Goal: Information Seeking & Learning: Learn about a topic

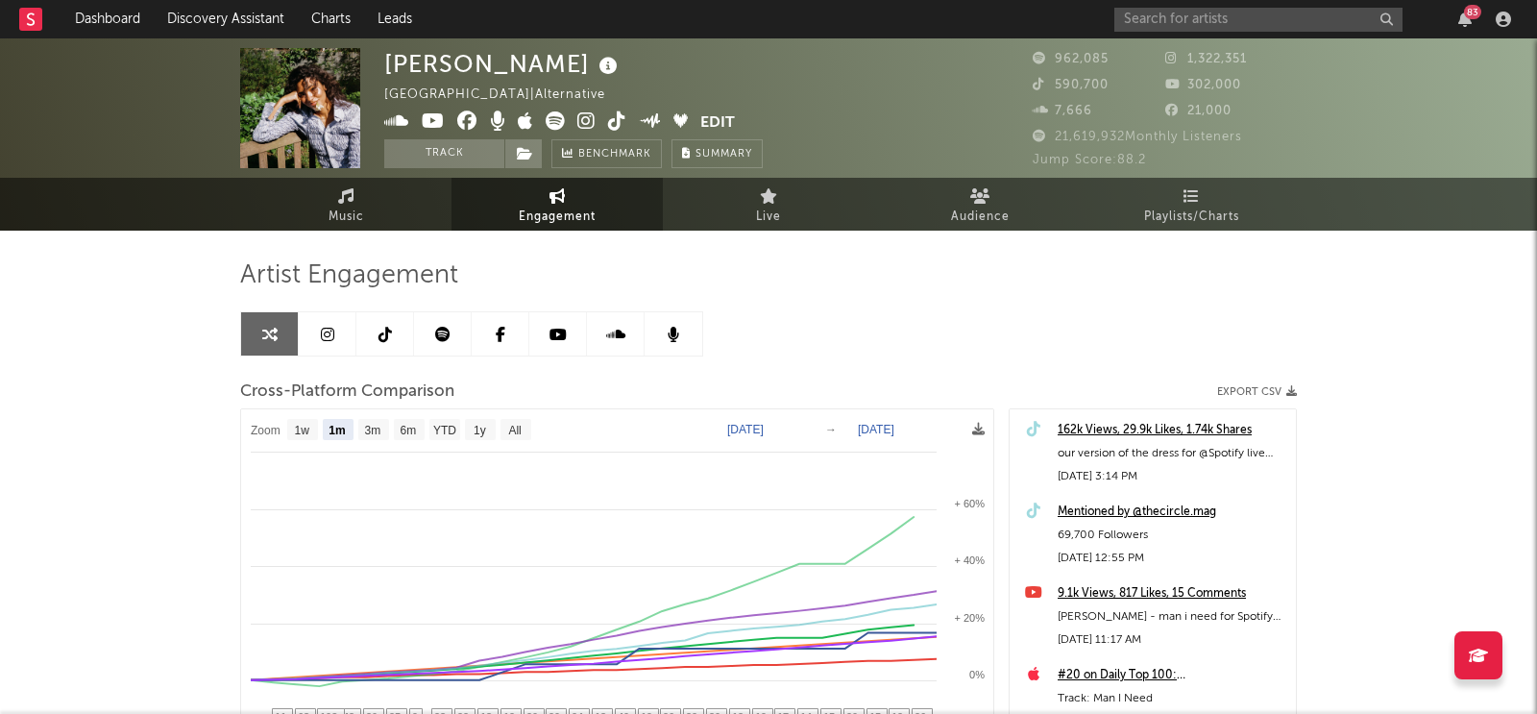
select select "1m"
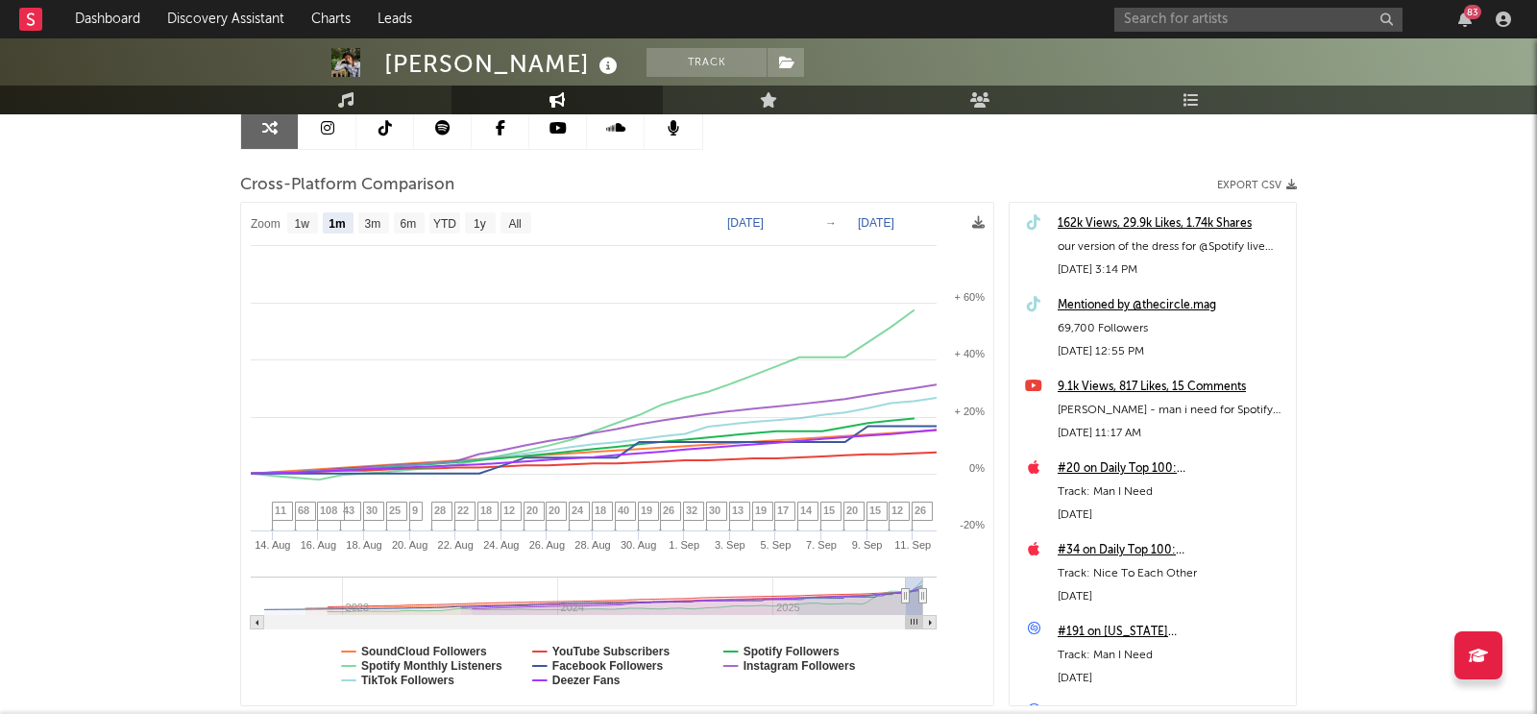
scroll to position [331, 0]
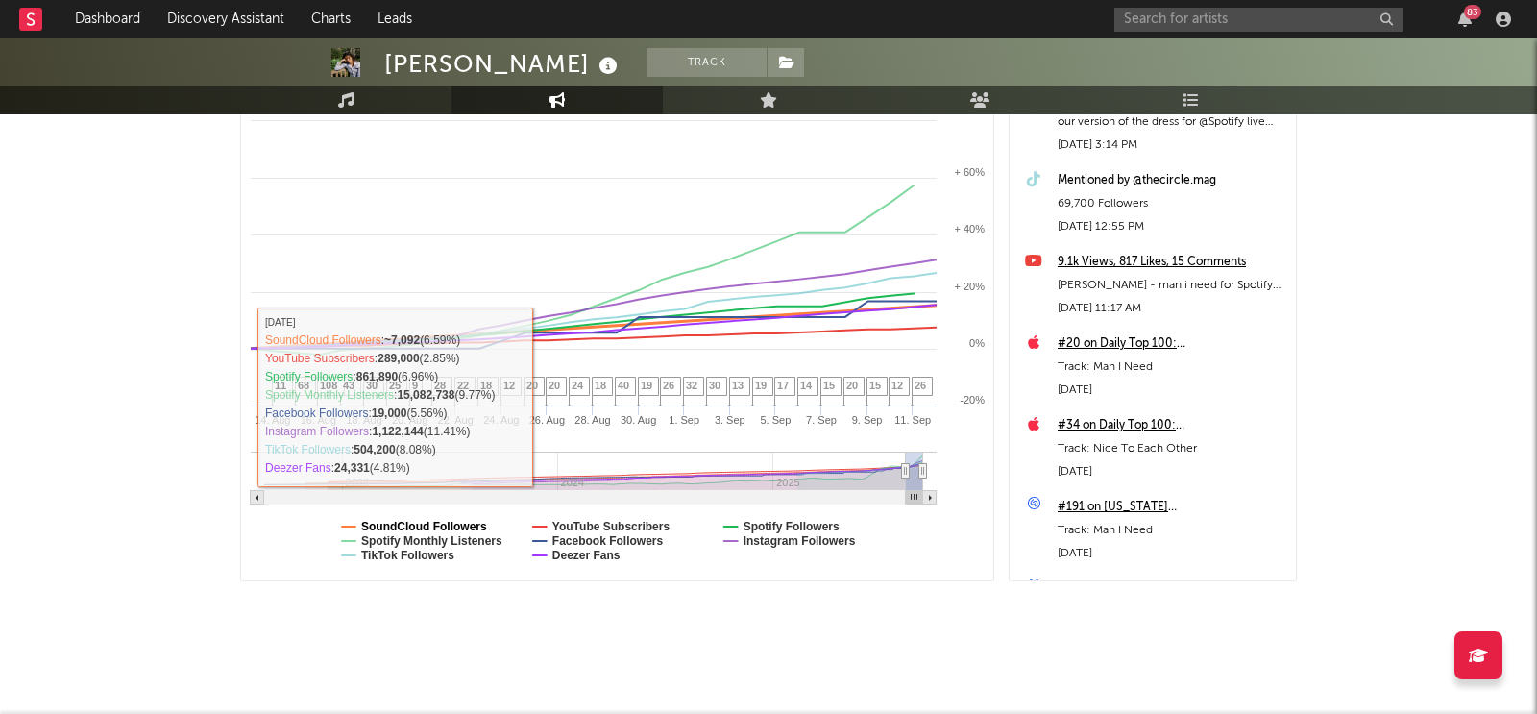
click at [458, 520] on text "SoundCloud Followers" at bounding box center [424, 526] width 126 height 13
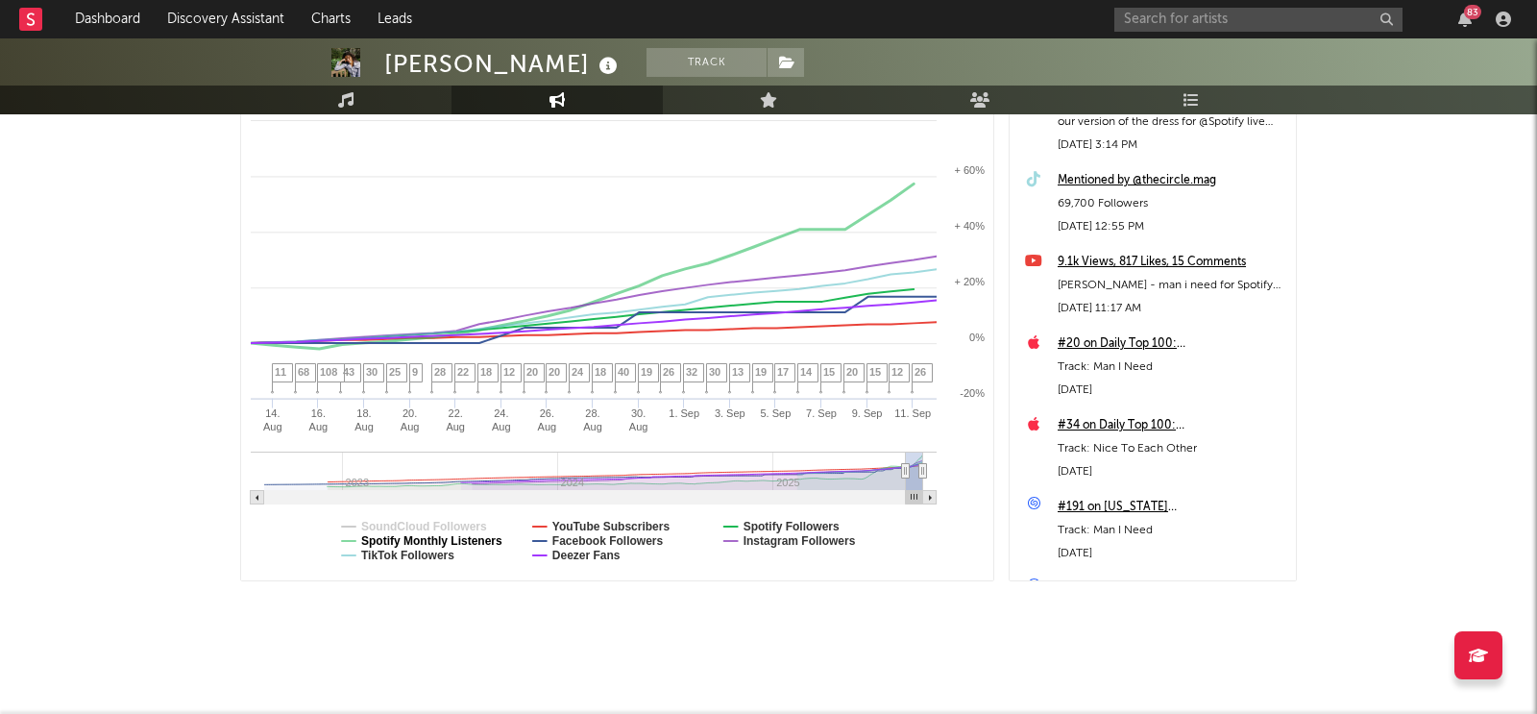
select select "1m"
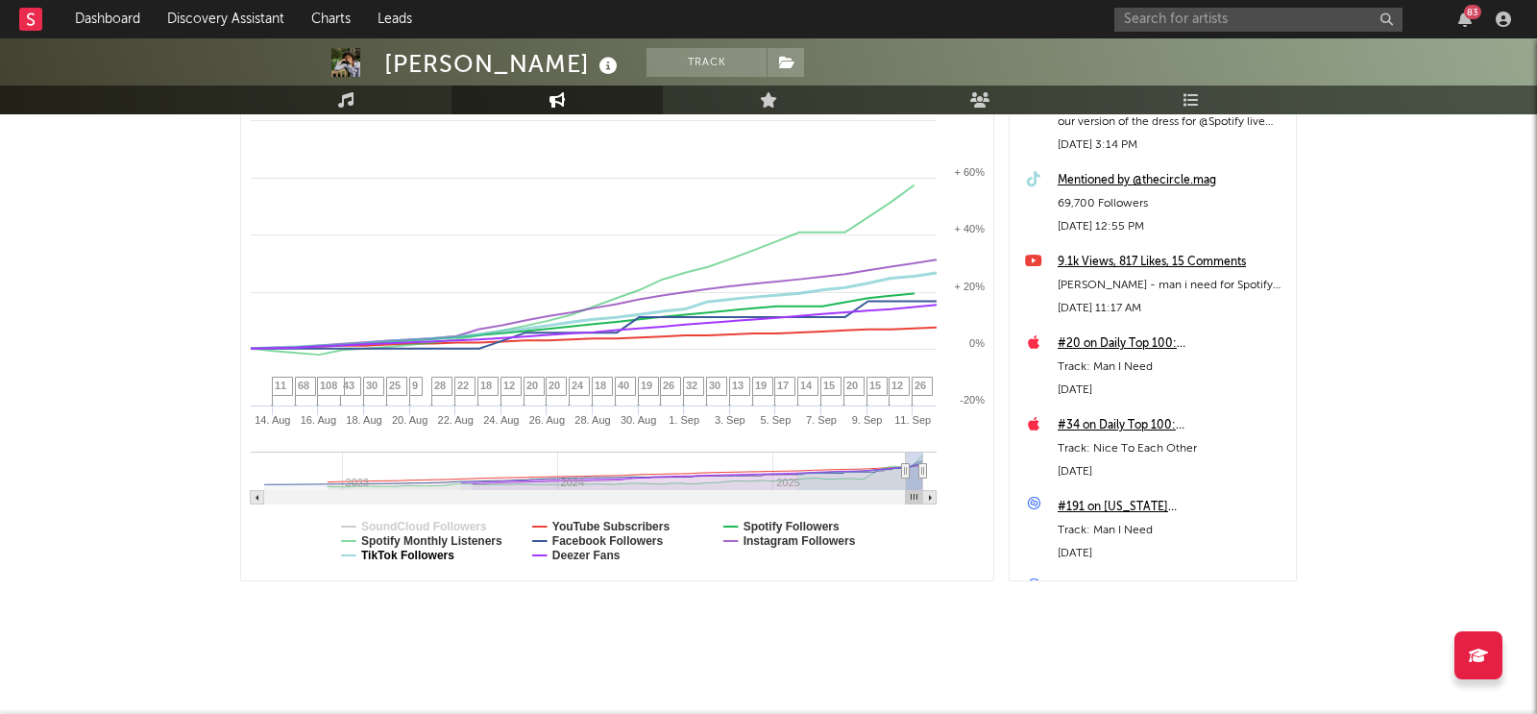
click at [442, 549] on text "TikTok Followers" at bounding box center [407, 554] width 93 height 13
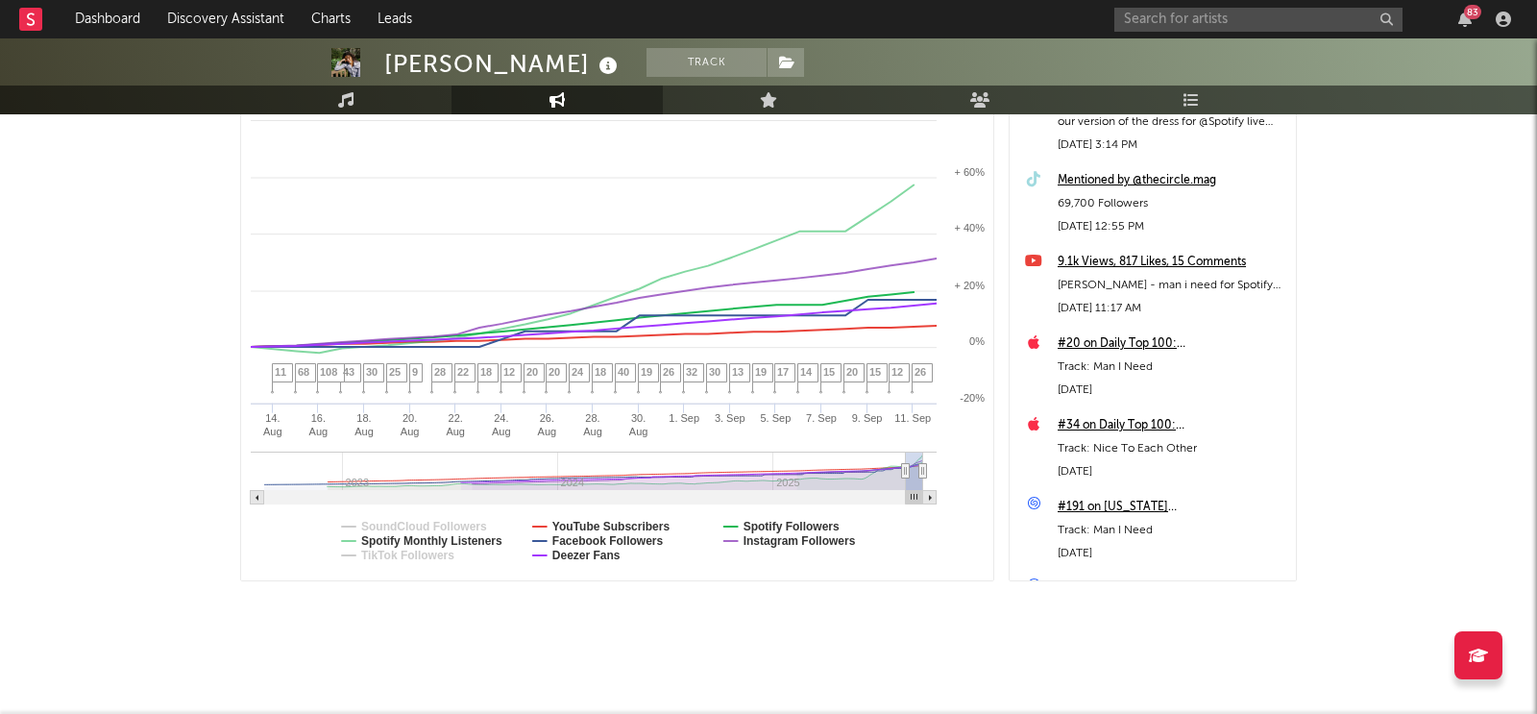
select select "1m"
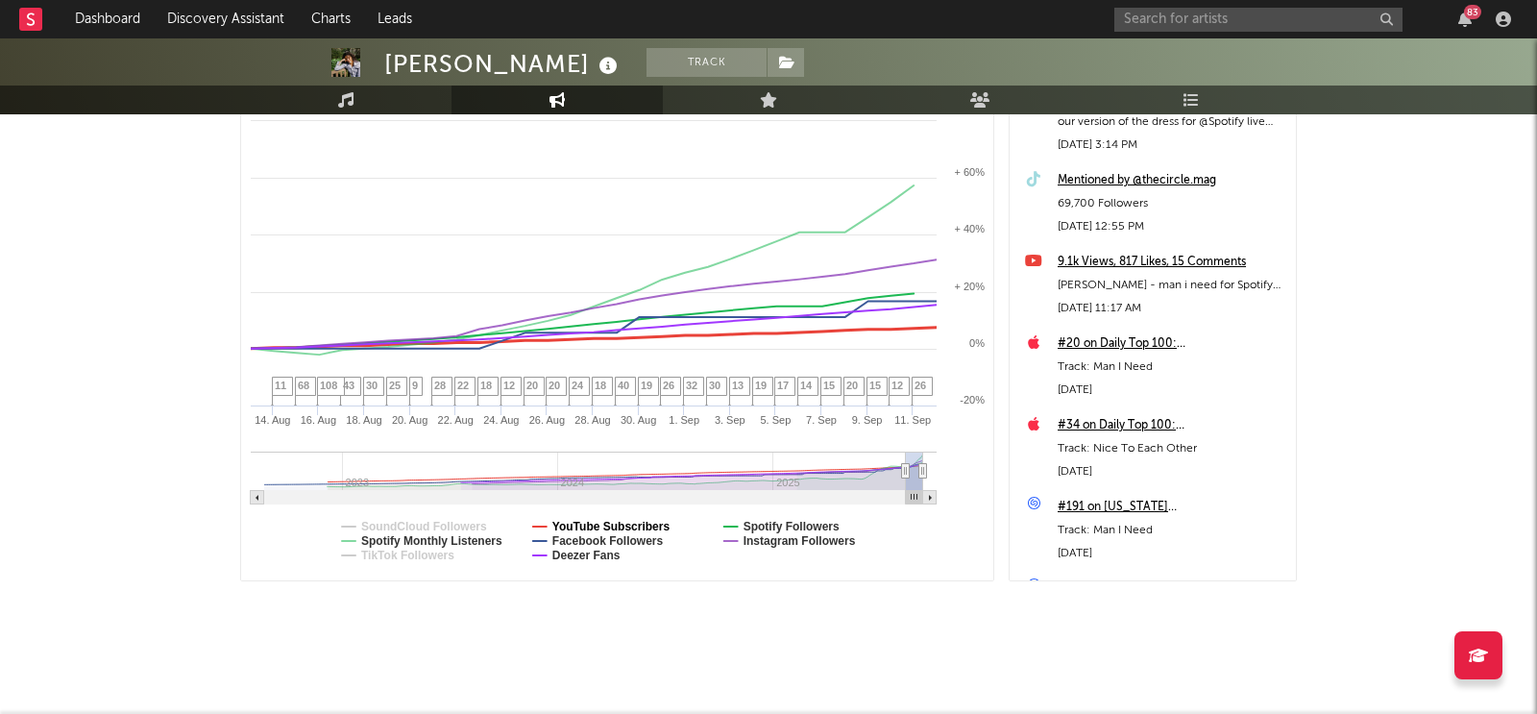
click at [595, 524] on text "YouTube Subscribers" at bounding box center [611, 526] width 118 height 13
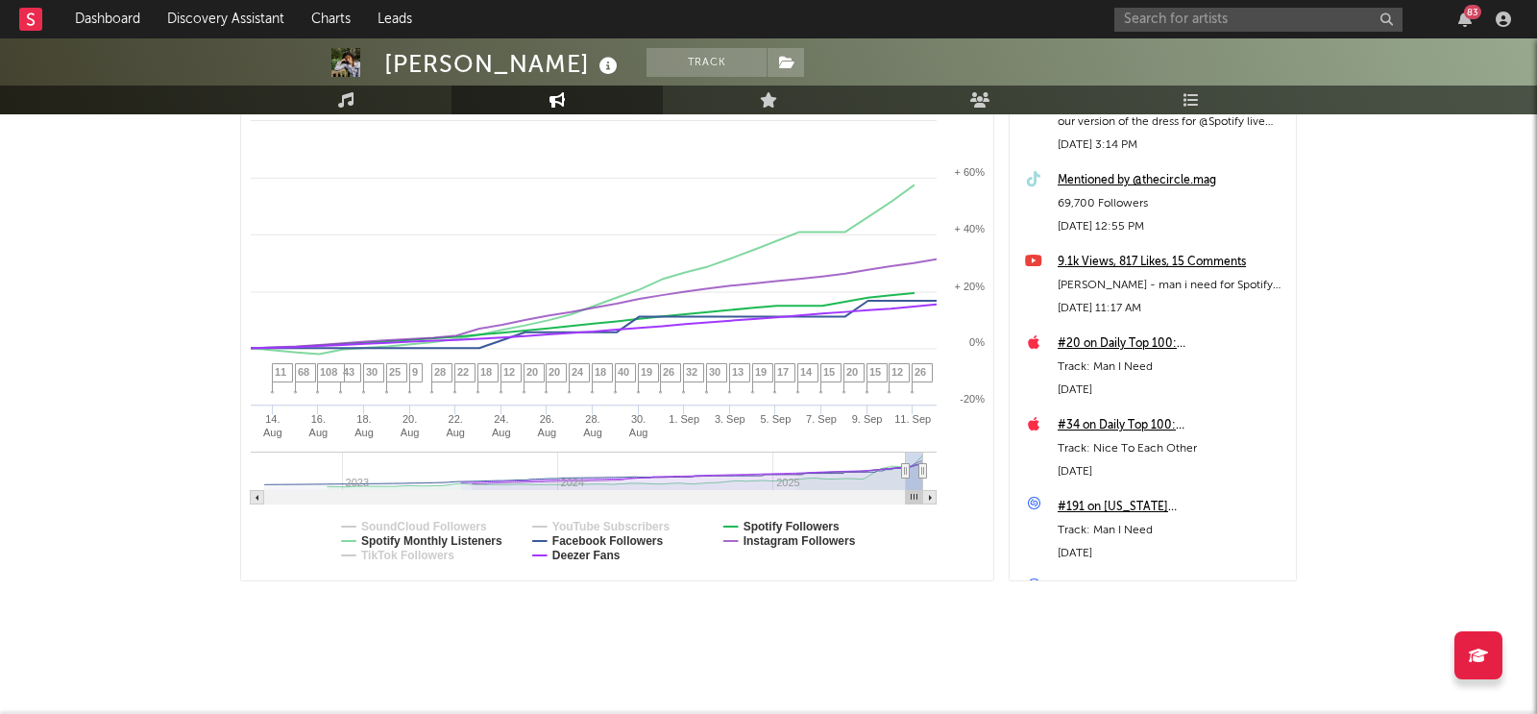
select select "1m"
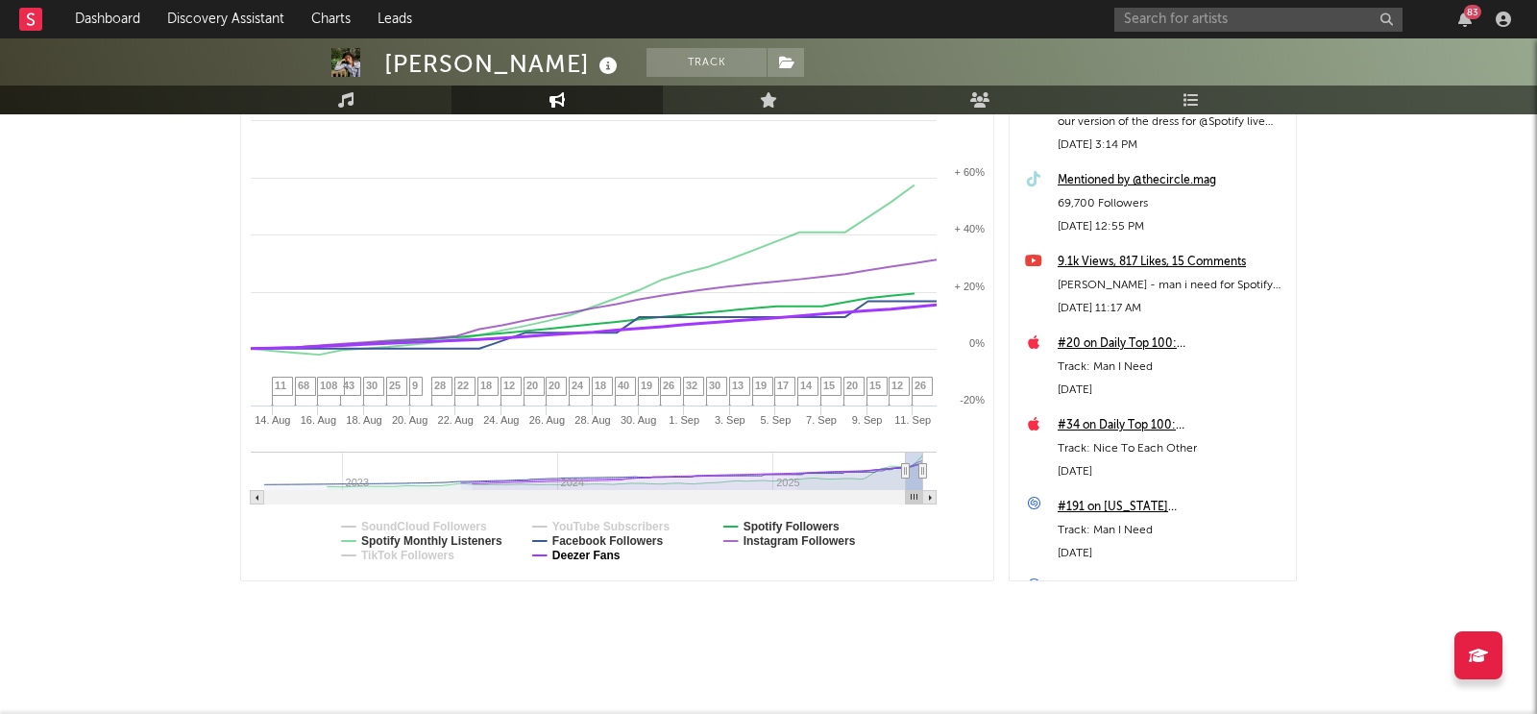
click at [589, 555] on text "Deezer Fans" at bounding box center [586, 554] width 68 height 13
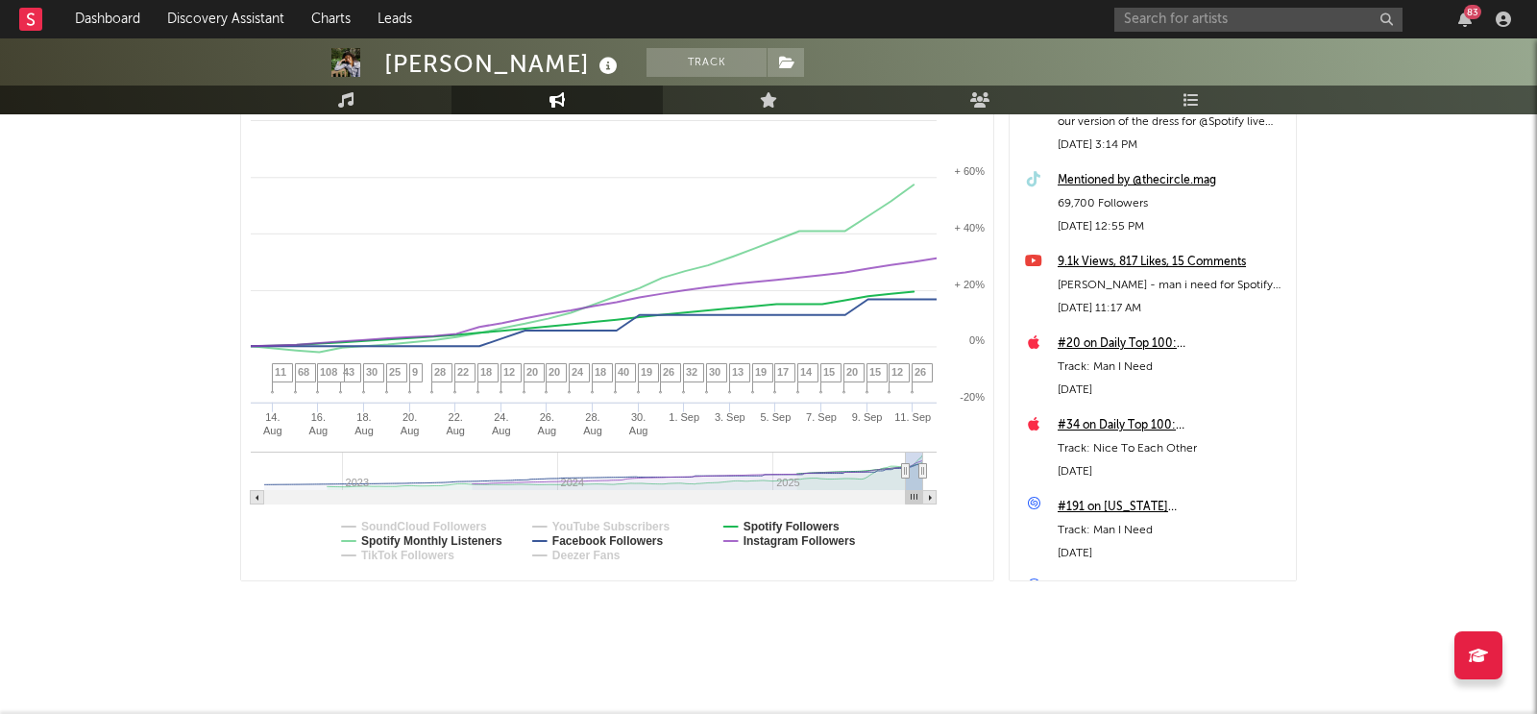
select select "1m"
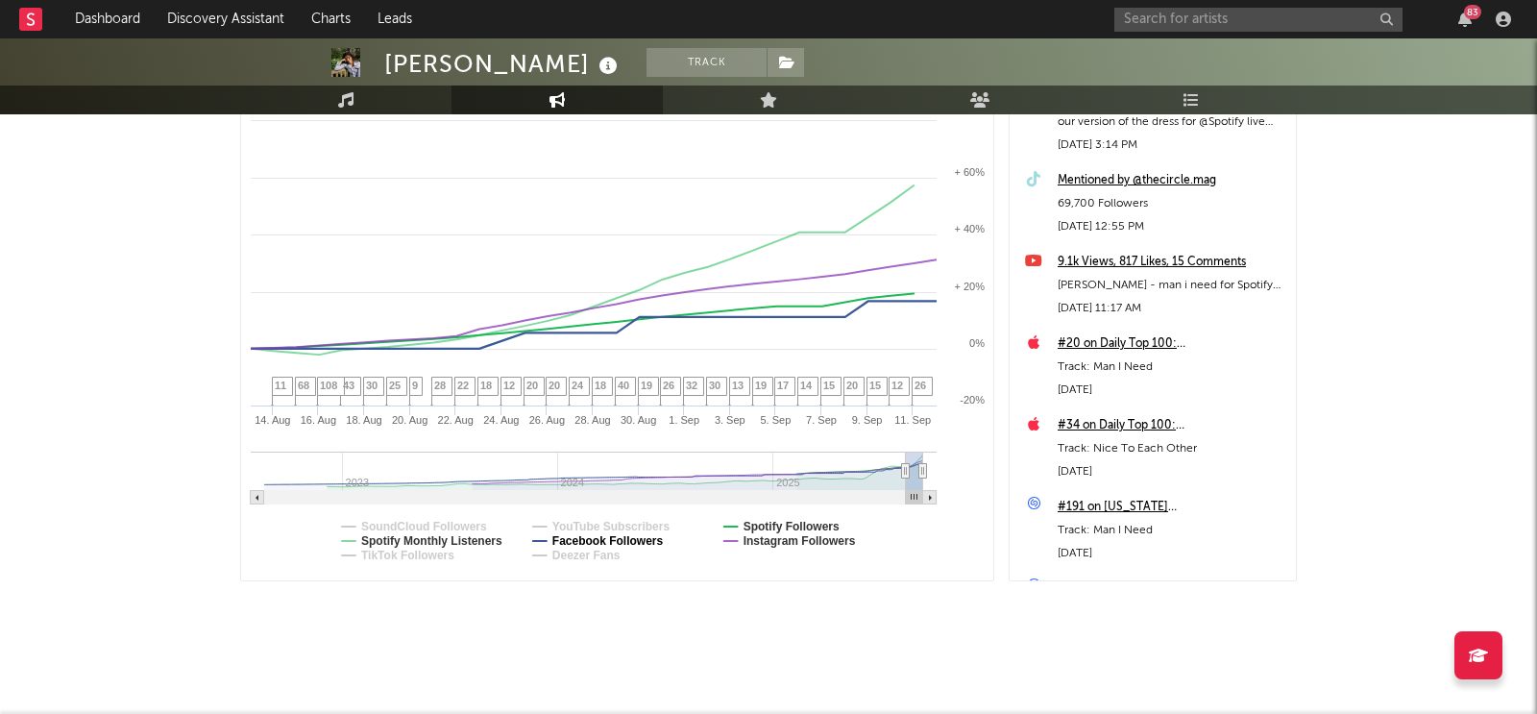
click at [592, 541] on text "Facebook Followers" at bounding box center [607, 540] width 111 height 13
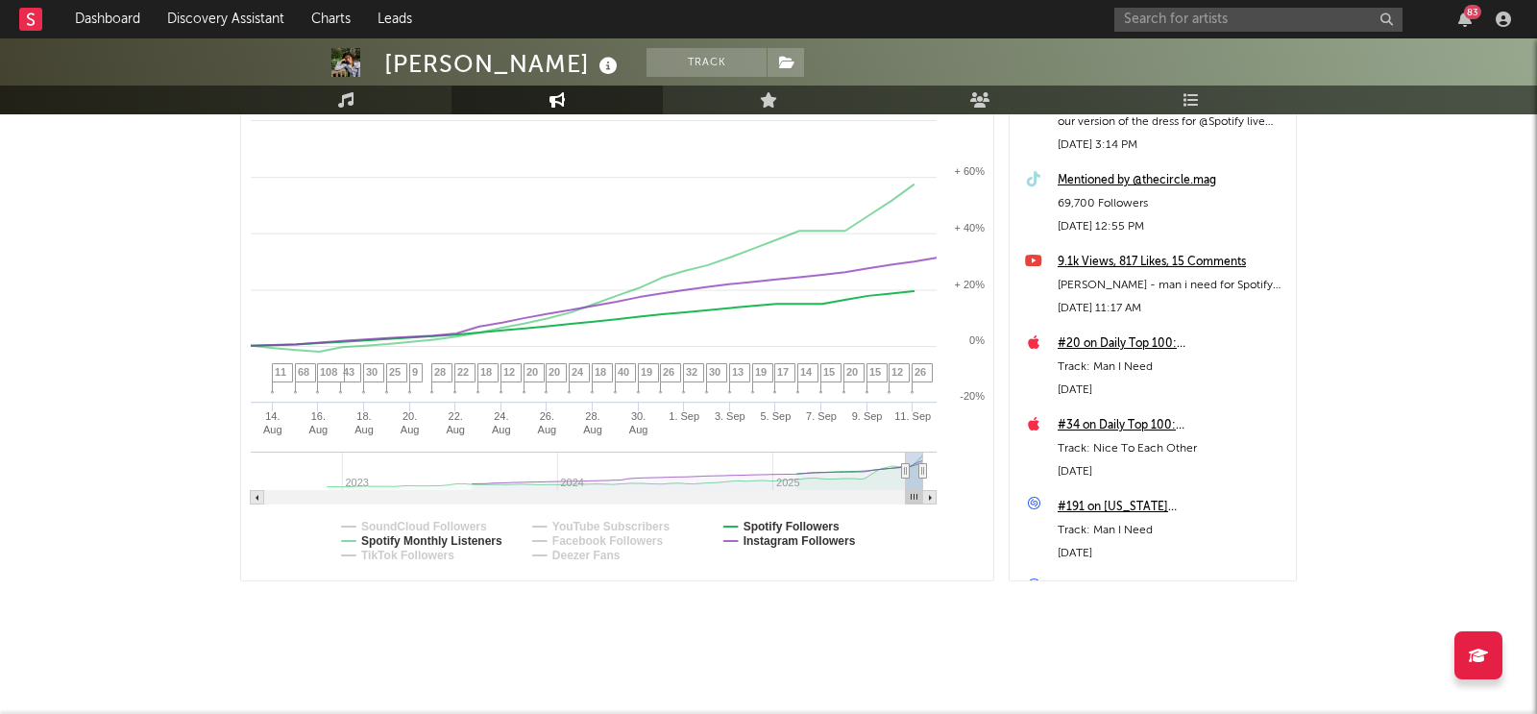
select select "1m"
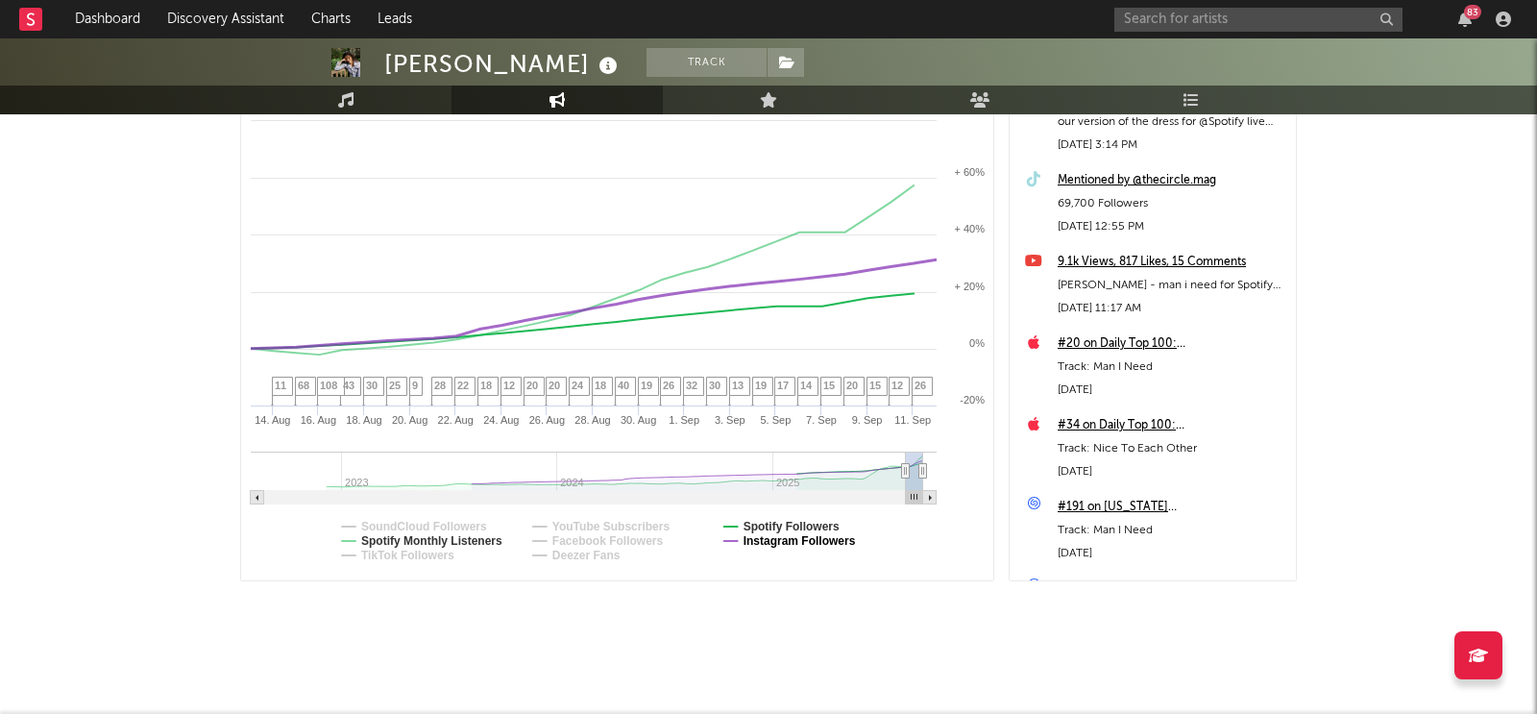
click at [782, 536] on text "Instagram Followers" at bounding box center [799, 540] width 112 height 13
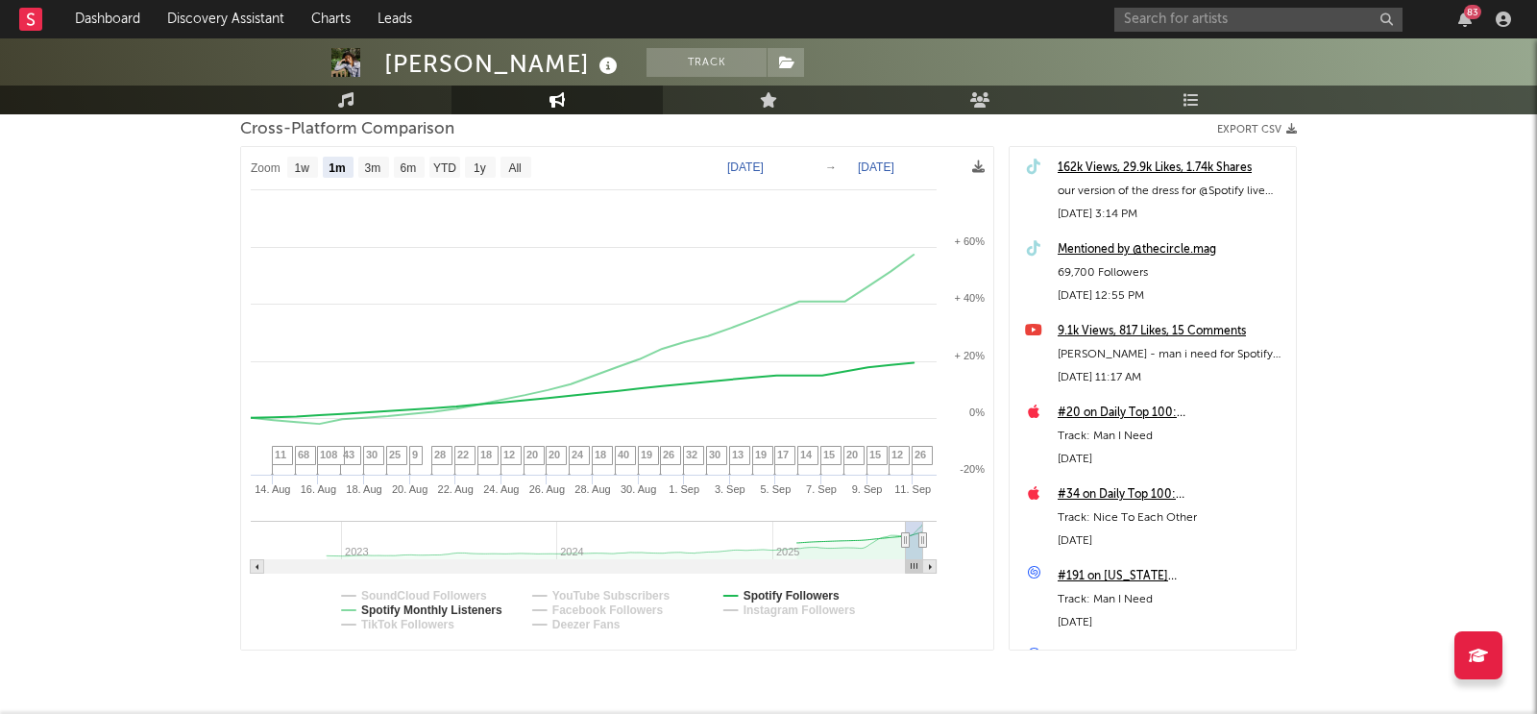
scroll to position [221, 0]
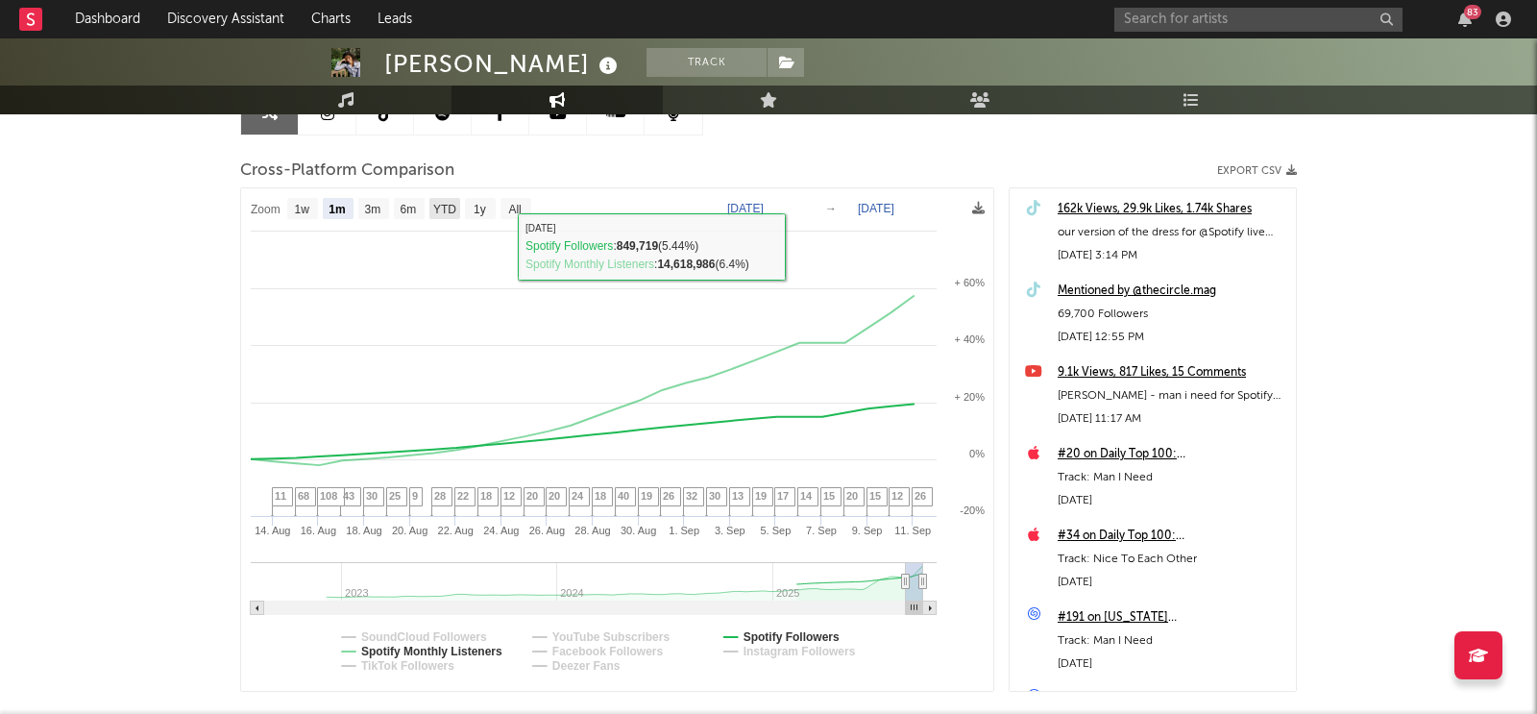
click at [451, 203] on text "YTD" at bounding box center [444, 209] width 23 height 13
select select "YTD"
type input "2025-01-01"
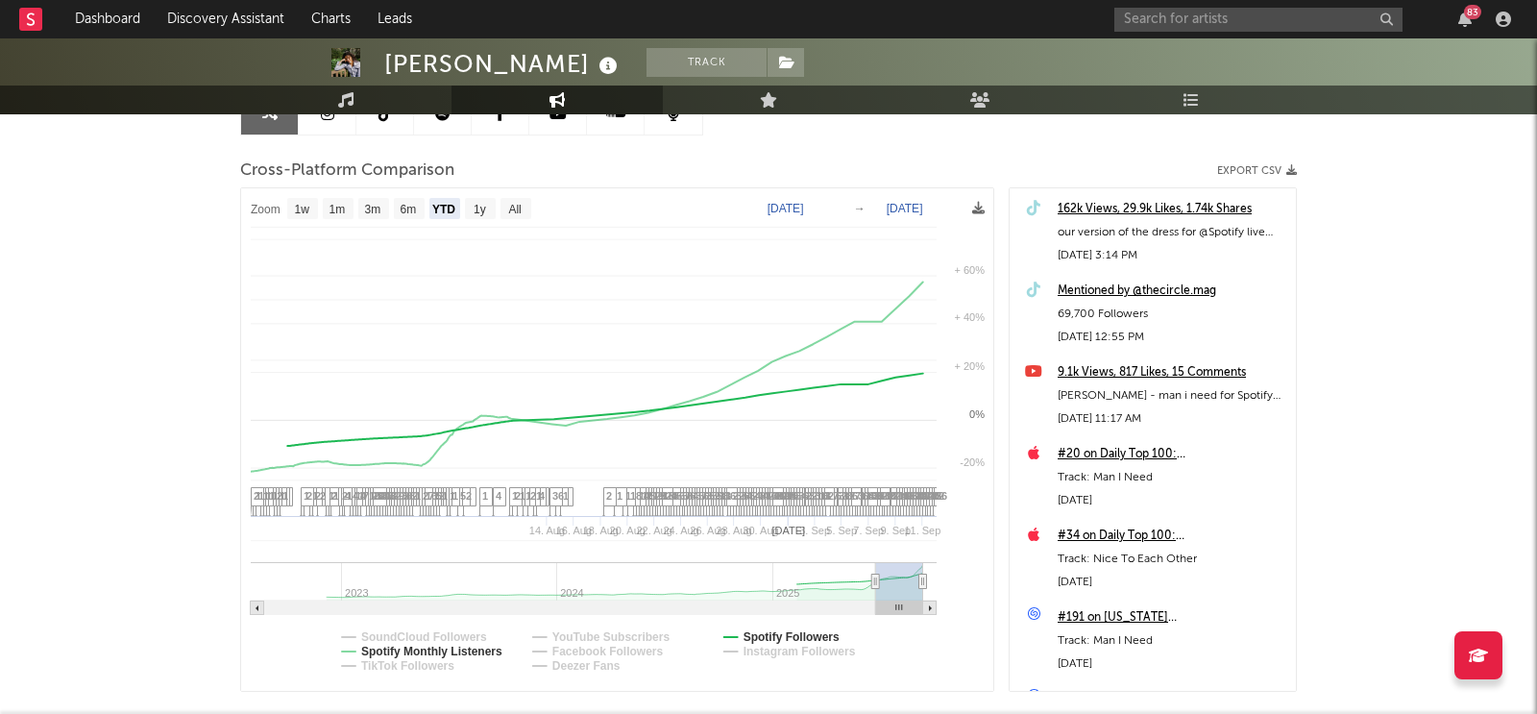
select select "1w"
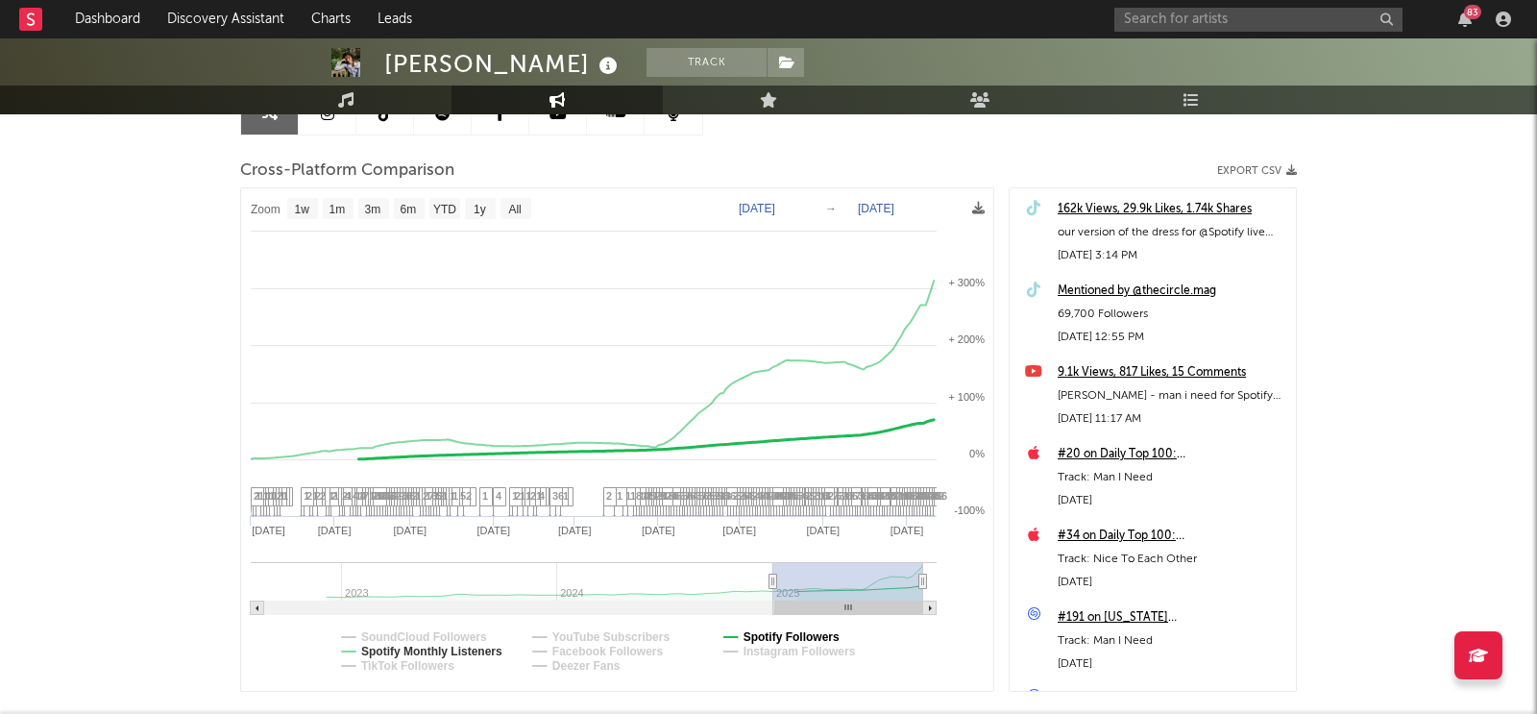
click at [750, 630] on text "Spotify Followers" at bounding box center [791, 636] width 96 height 13
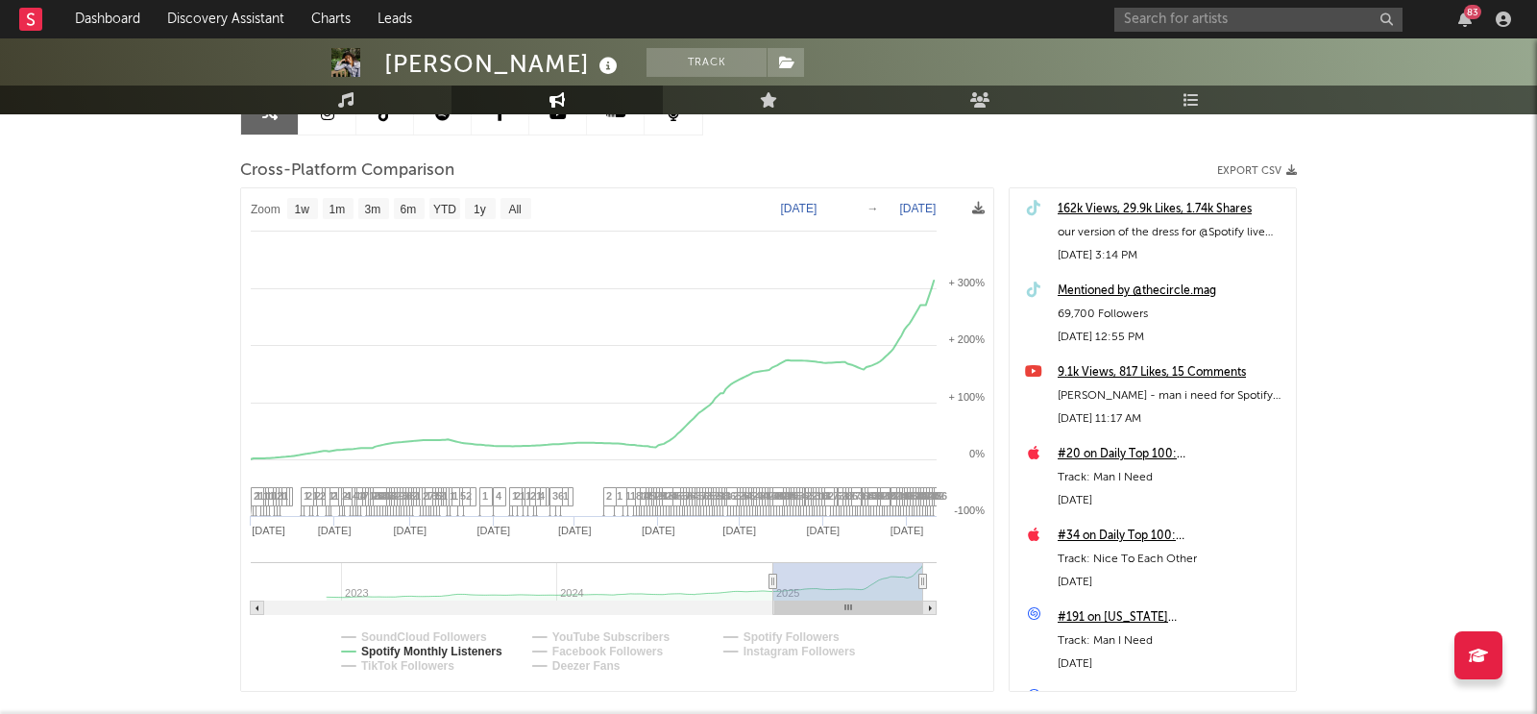
select select "1w"
click at [775, 207] on text "Jan 1, 2025" at bounding box center [757, 208] width 37 height 13
click at [810, 203] on input "2025-01-01" at bounding box center [764, 208] width 89 height 19
type input "2024-12-01"
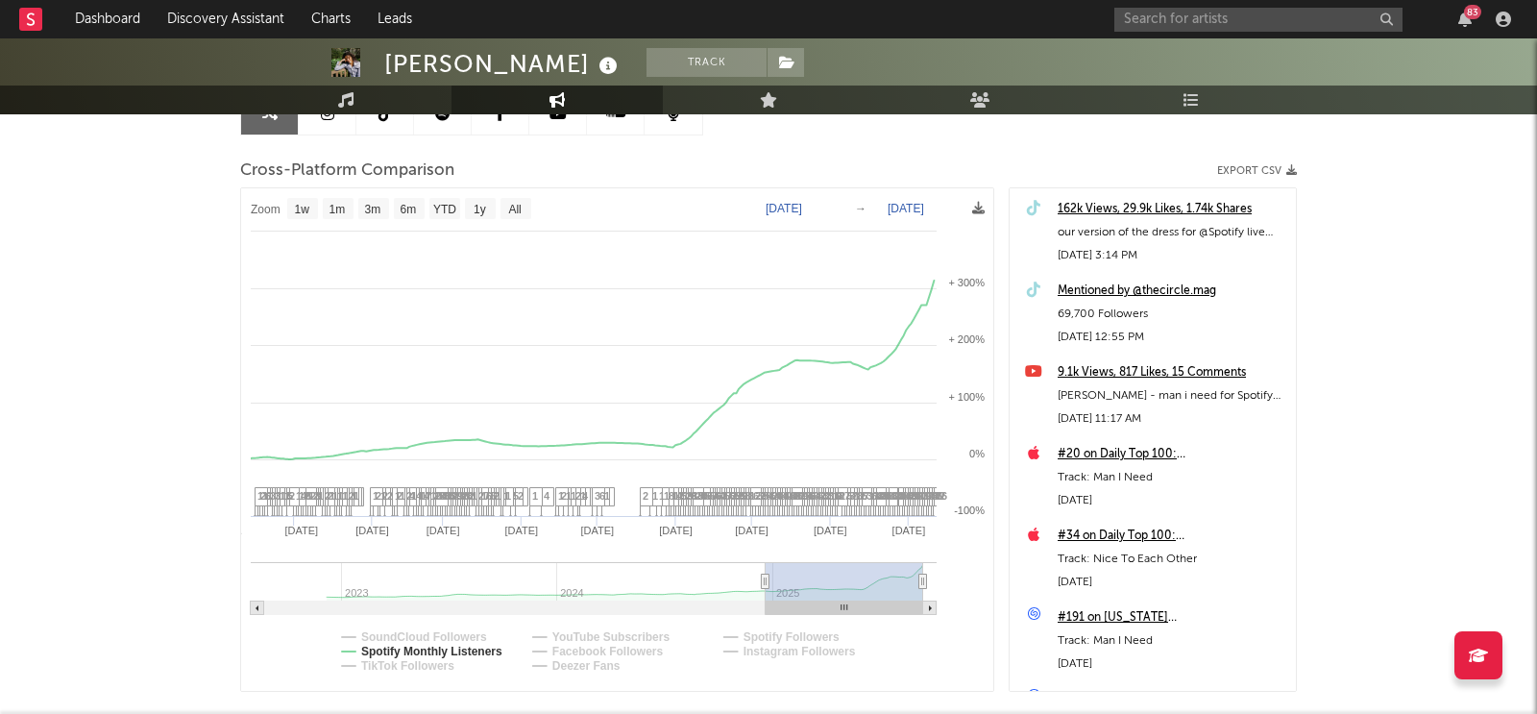
select select "1w"
click at [777, 646] on text "Instagram Followers" at bounding box center [799, 651] width 112 height 13
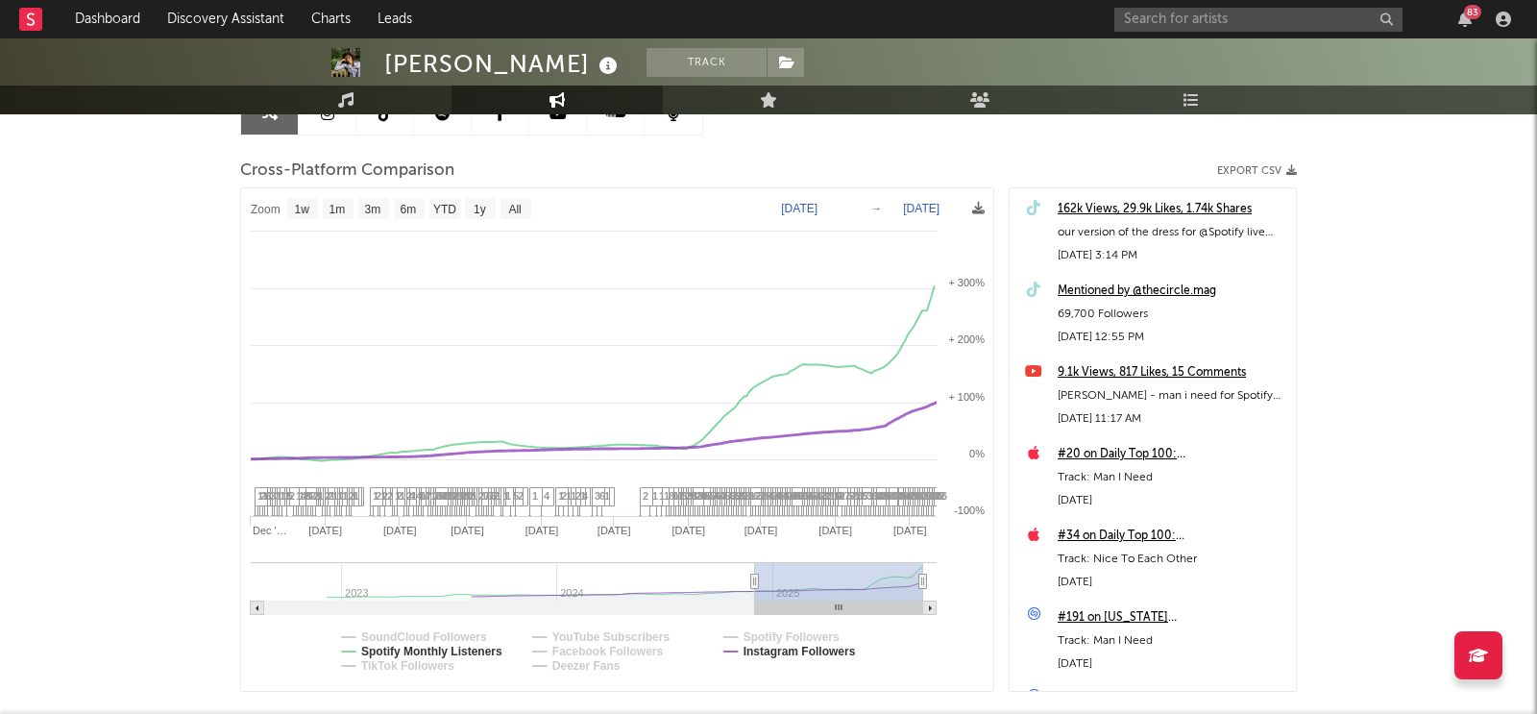
select select "1w"
click at [390, 662] on text "TikTok Followers" at bounding box center [407, 665] width 93 height 13
select select "1w"
click at [390, 662] on text "TikTok Followers" at bounding box center [407, 665] width 93 height 13
select select "1w"
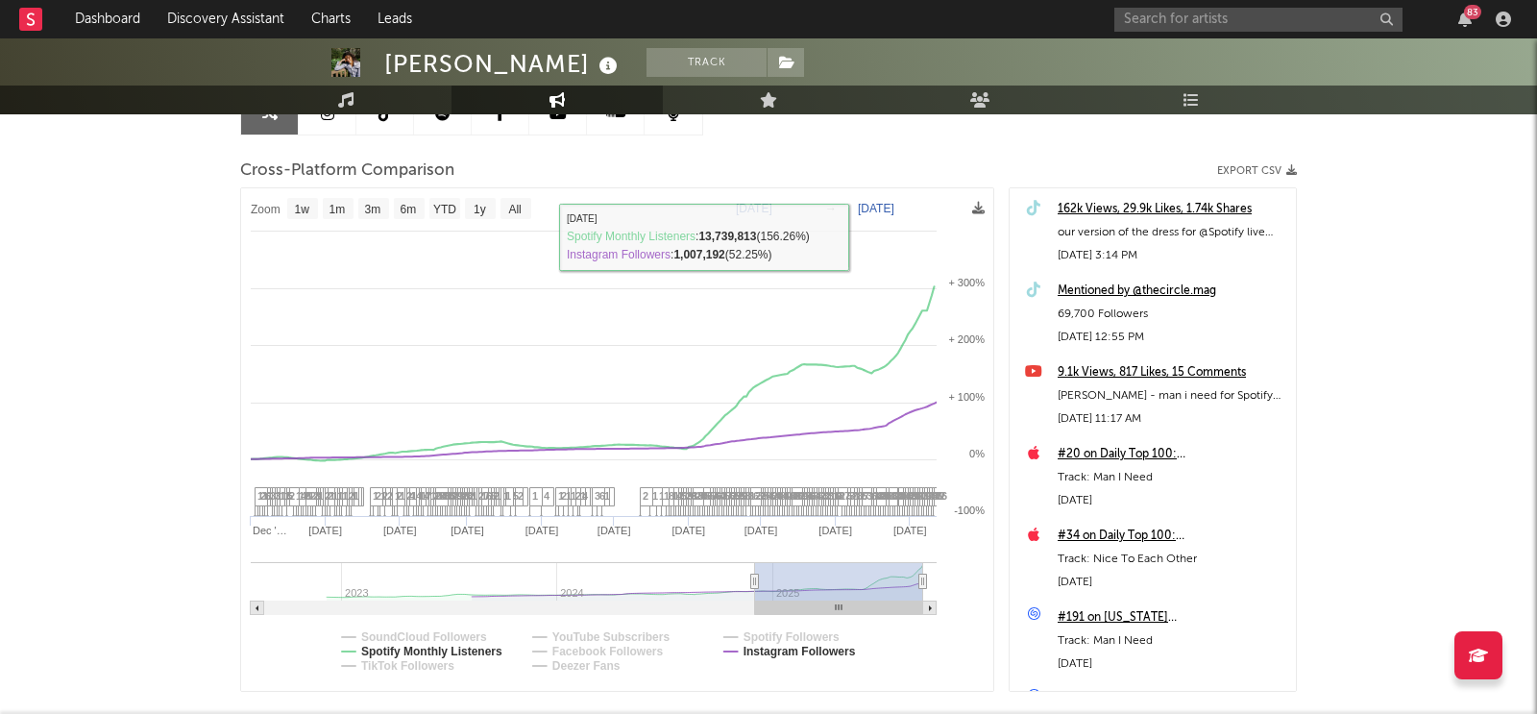
click at [906, 198] on rect at bounding box center [617, 439] width 753 height 503
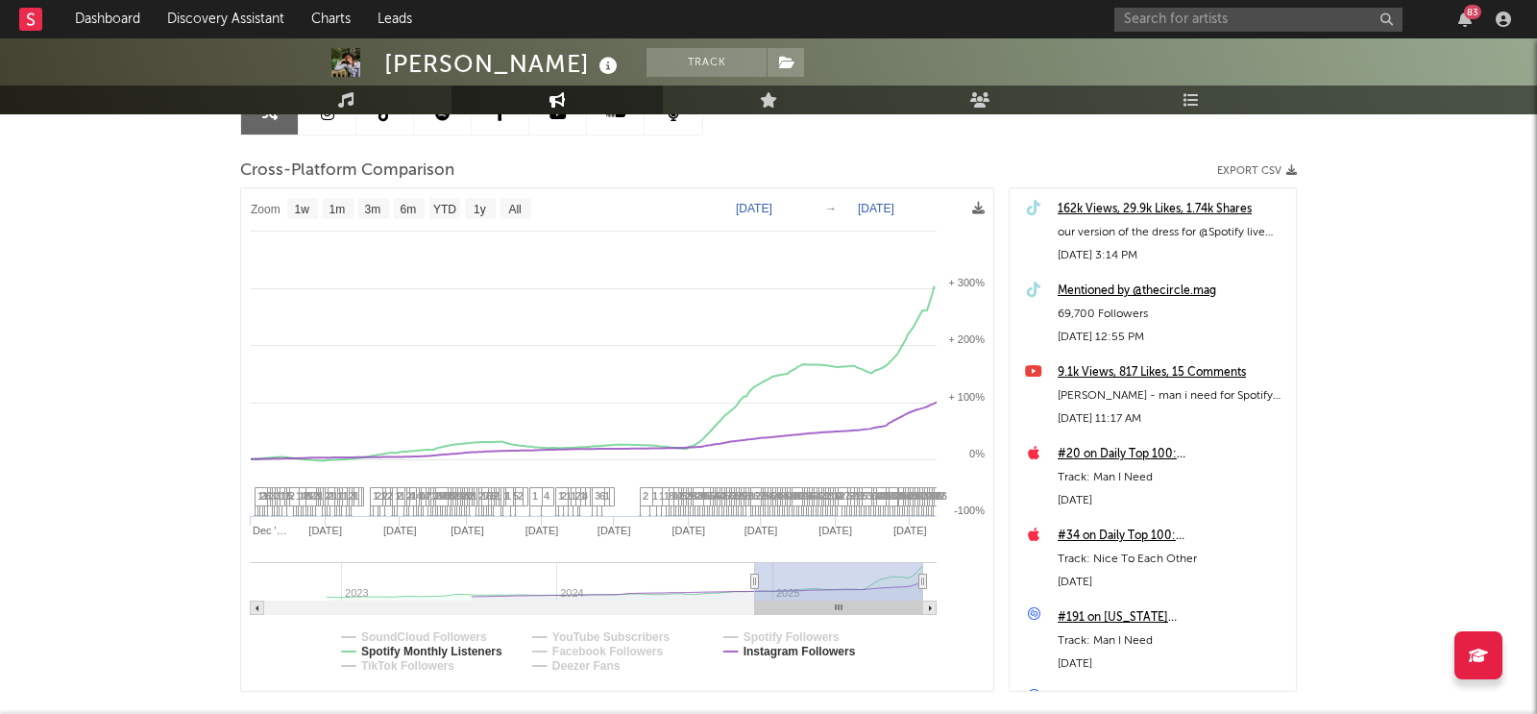
click at [894, 207] on text "[DATE]" at bounding box center [876, 208] width 37 height 13
click at [934, 204] on input "[DATE]" at bounding box center [888, 208] width 89 height 19
type input "2025-04-01"
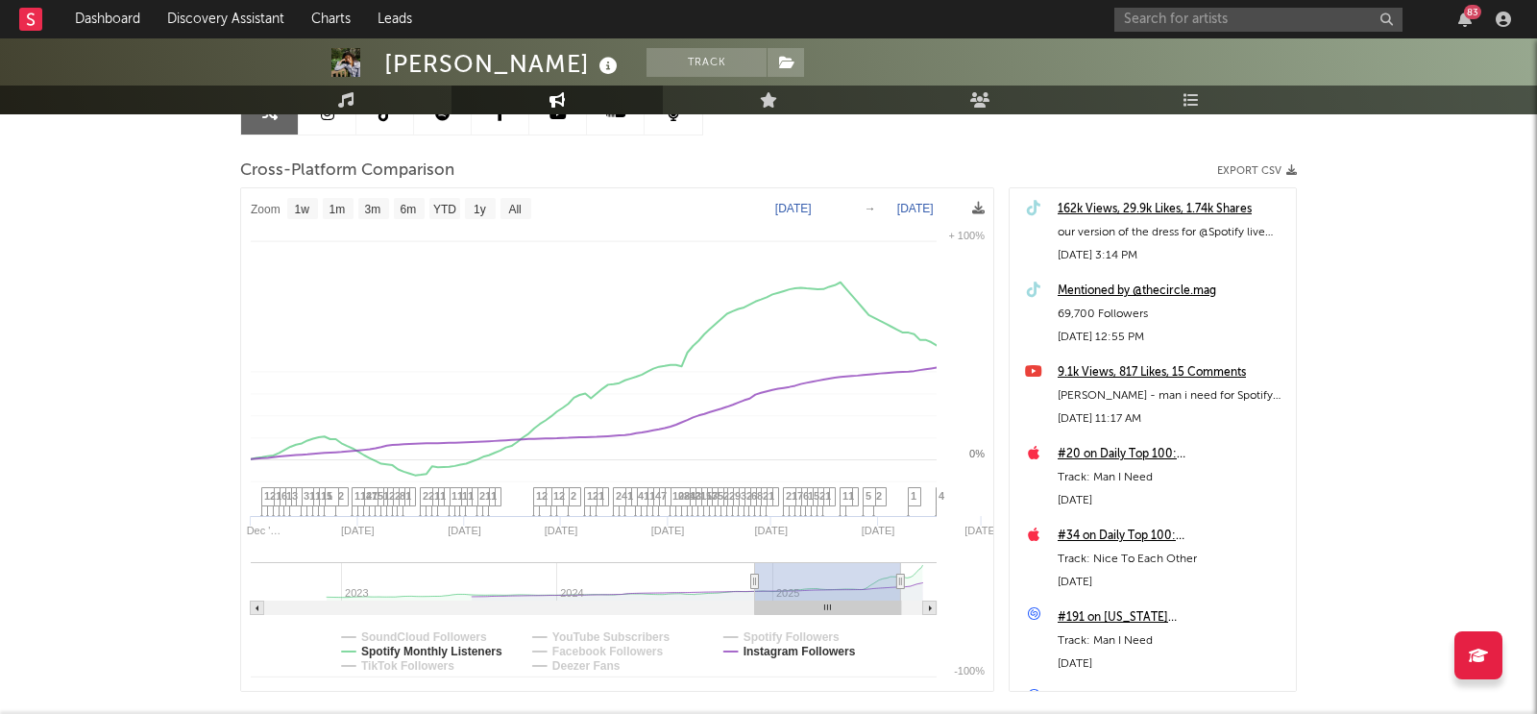
select select "1w"
click at [780, 202] on text "Dec 1, 2024" at bounding box center [761, 208] width 37 height 13
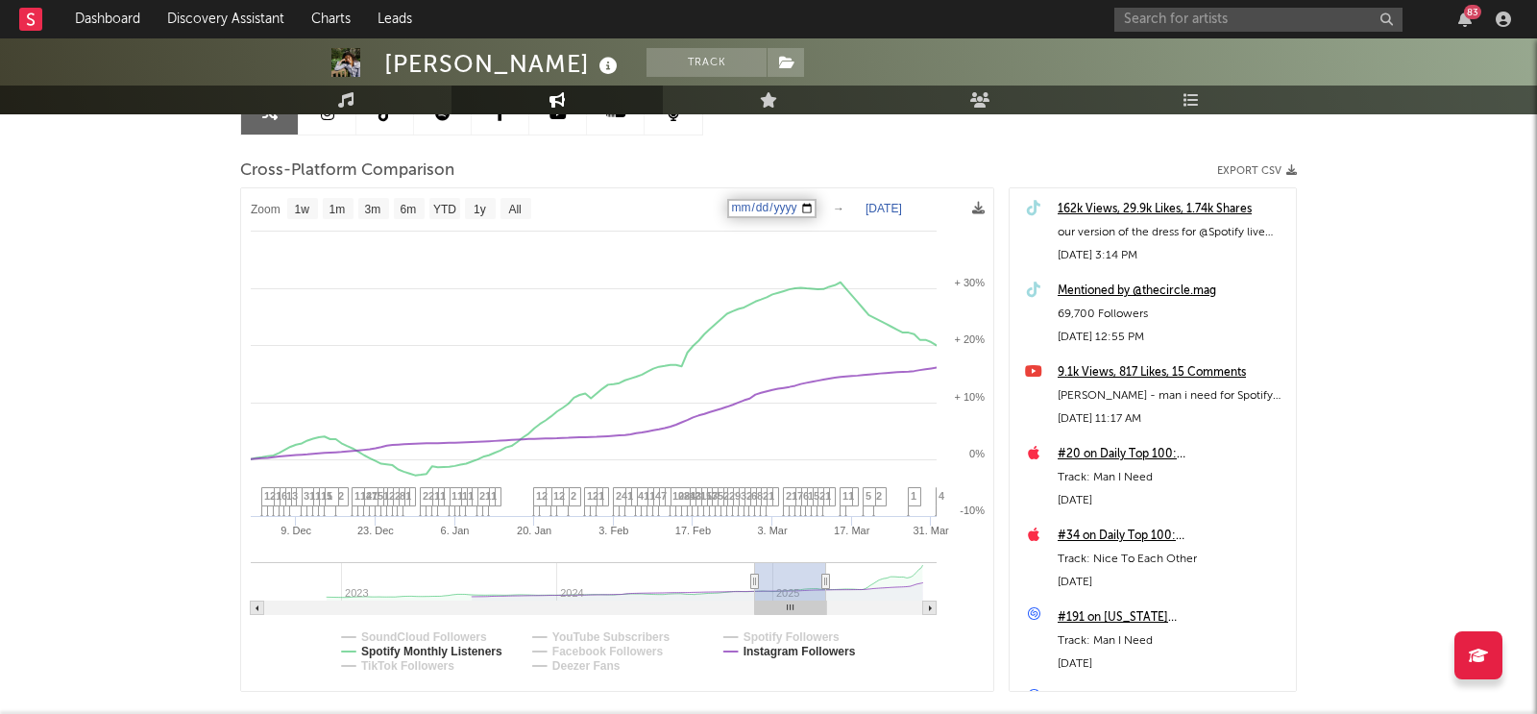
click at [816, 209] on input "2024-12-01" at bounding box center [771, 208] width 89 height 19
type input "2024-11-01"
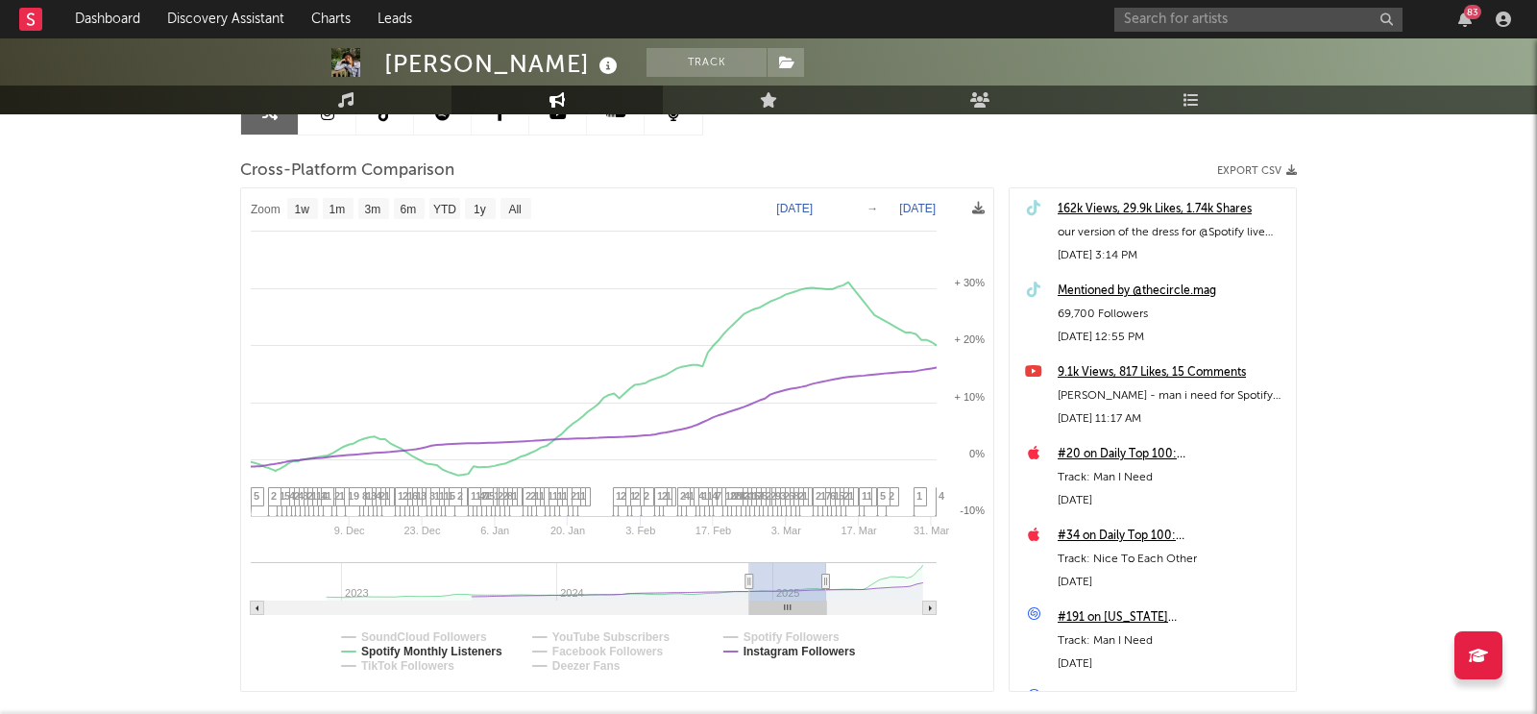
select select "1w"
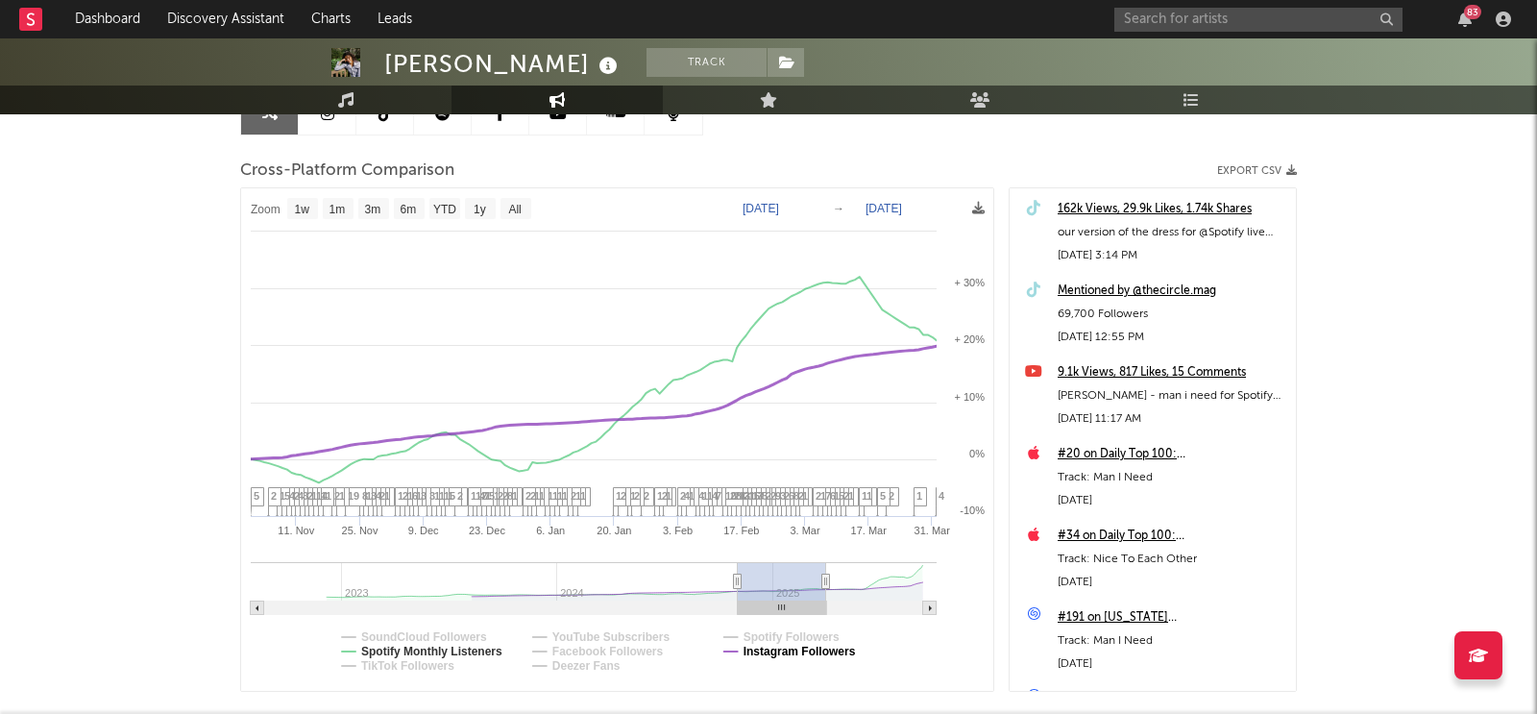
click at [806, 645] on text "Instagram Followers" at bounding box center [799, 651] width 112 height 13
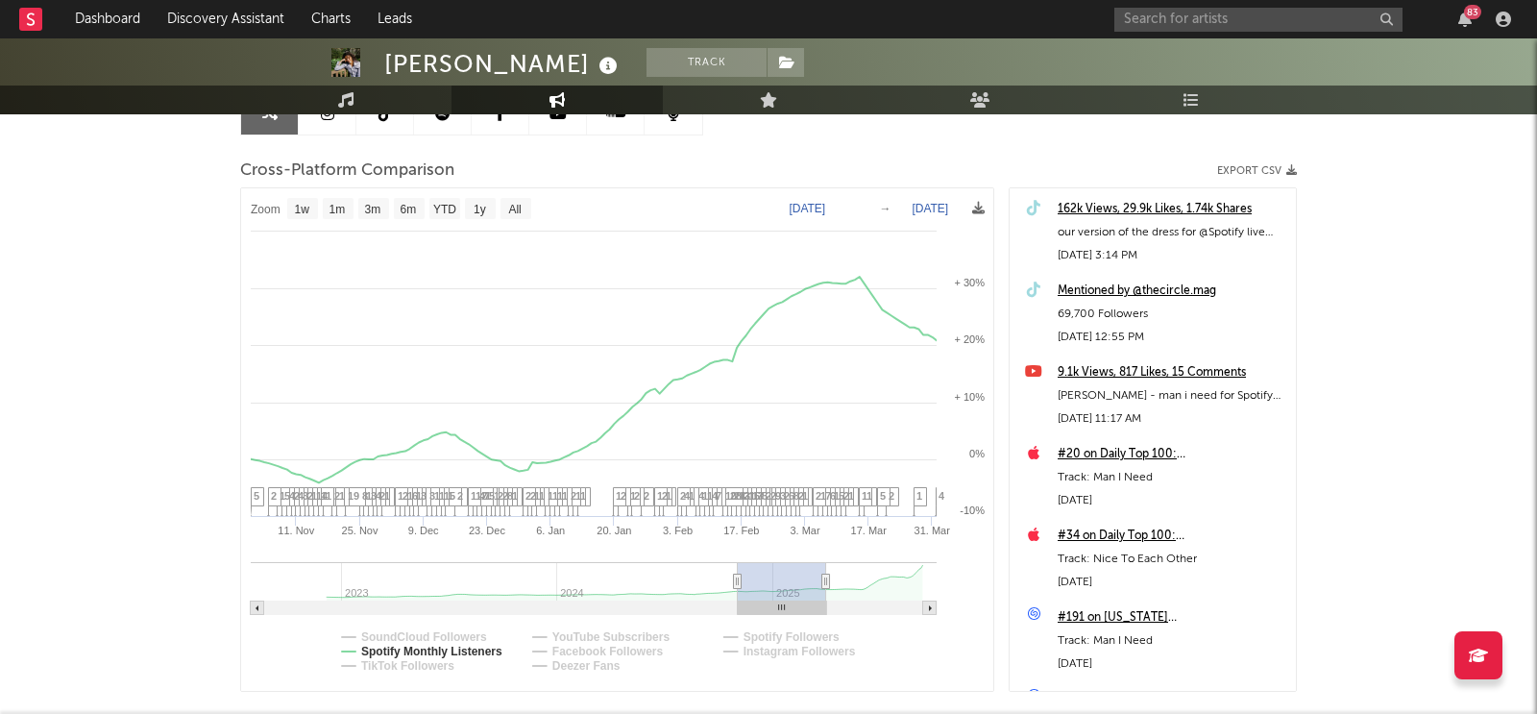
select select "1w"
click at [511, 249] on rect at bounding box center [617, 439] width 753 height 503
click at [1292, 169] on icon "button" at bounding box center [1291, 170] width 11 height 11
click at [1273, 17] on input "text" at bounding box center [1258, 20] width 288 height 24
click at [1146, 24] on input "cardi b" at bounding box center [1258, 20] width 288 height 24
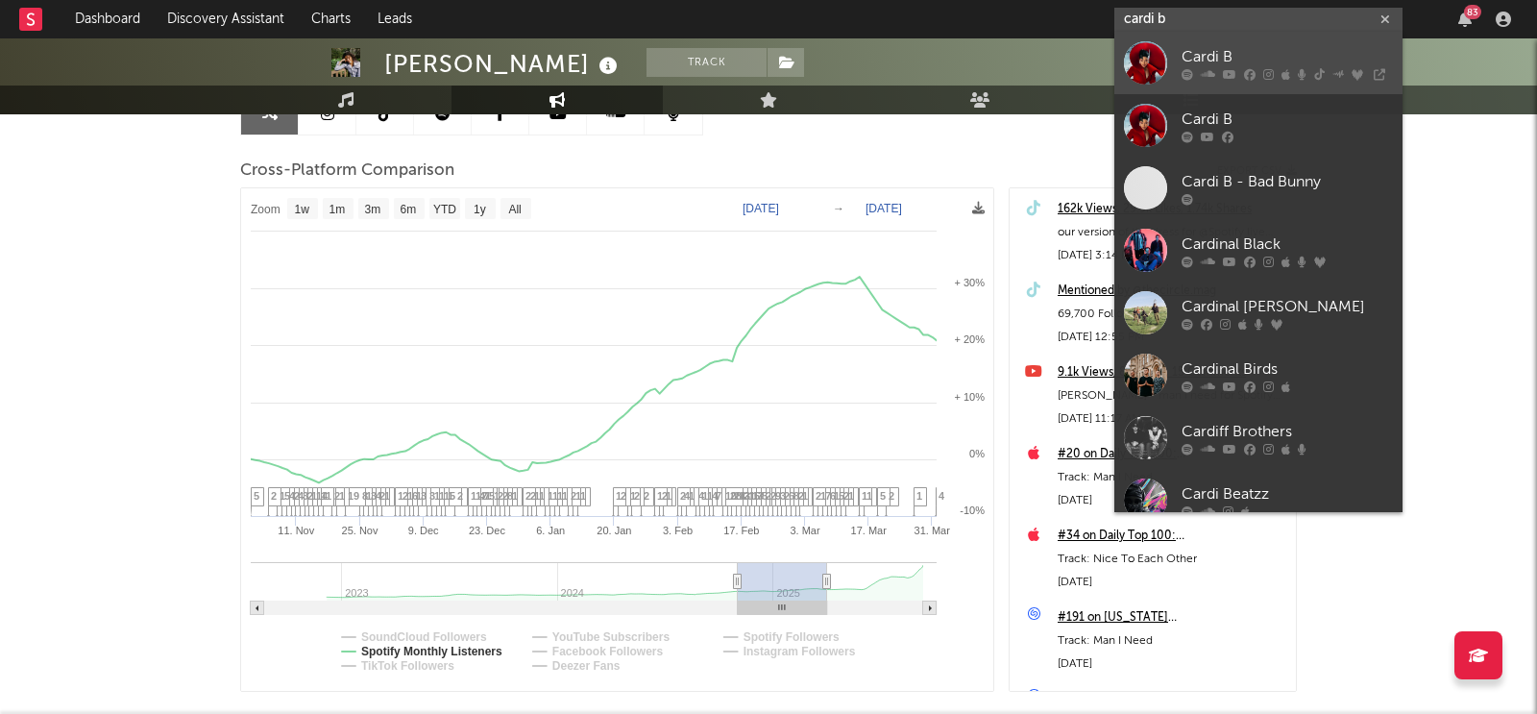
type input "cardi b"
click at [1144, 53] on div at bounding box center [1145, 62] width 43 height 43
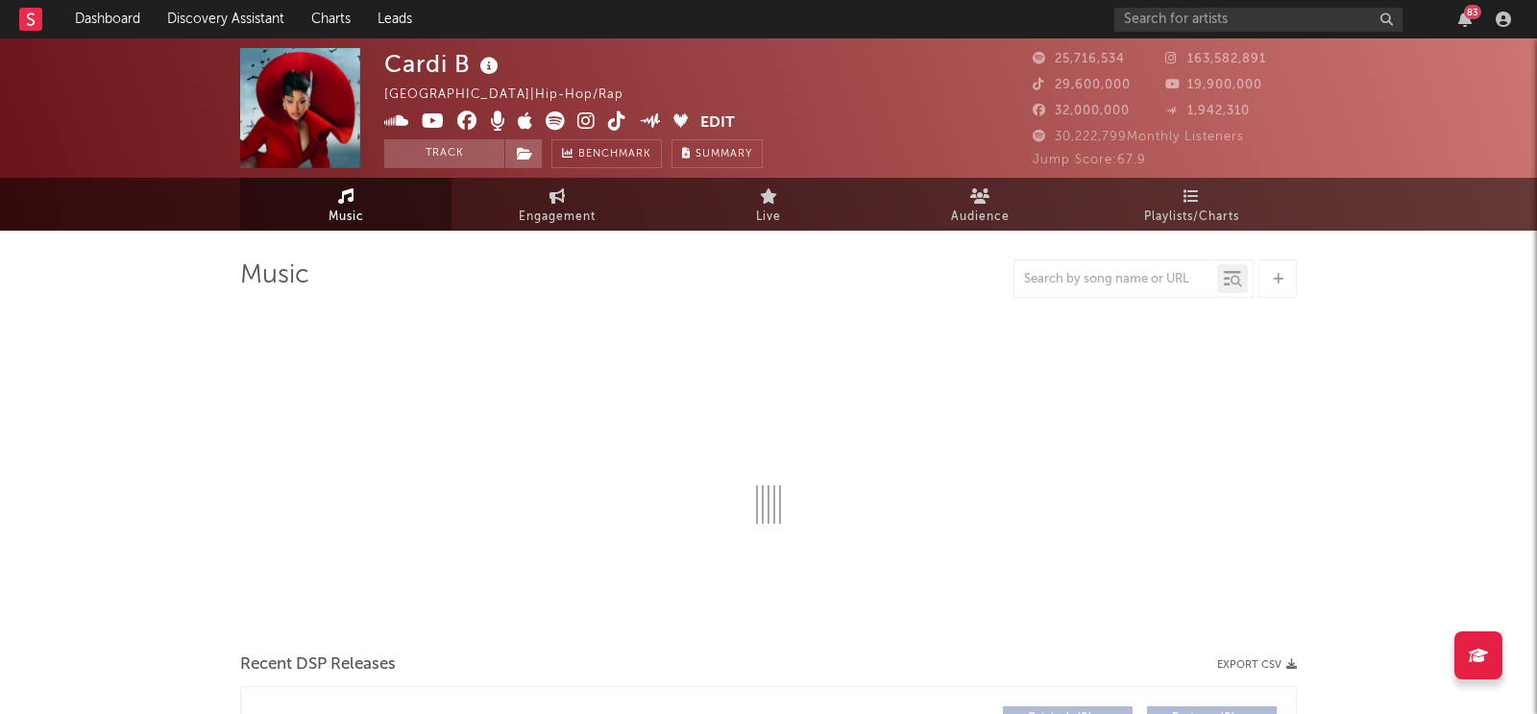
select select "6m"
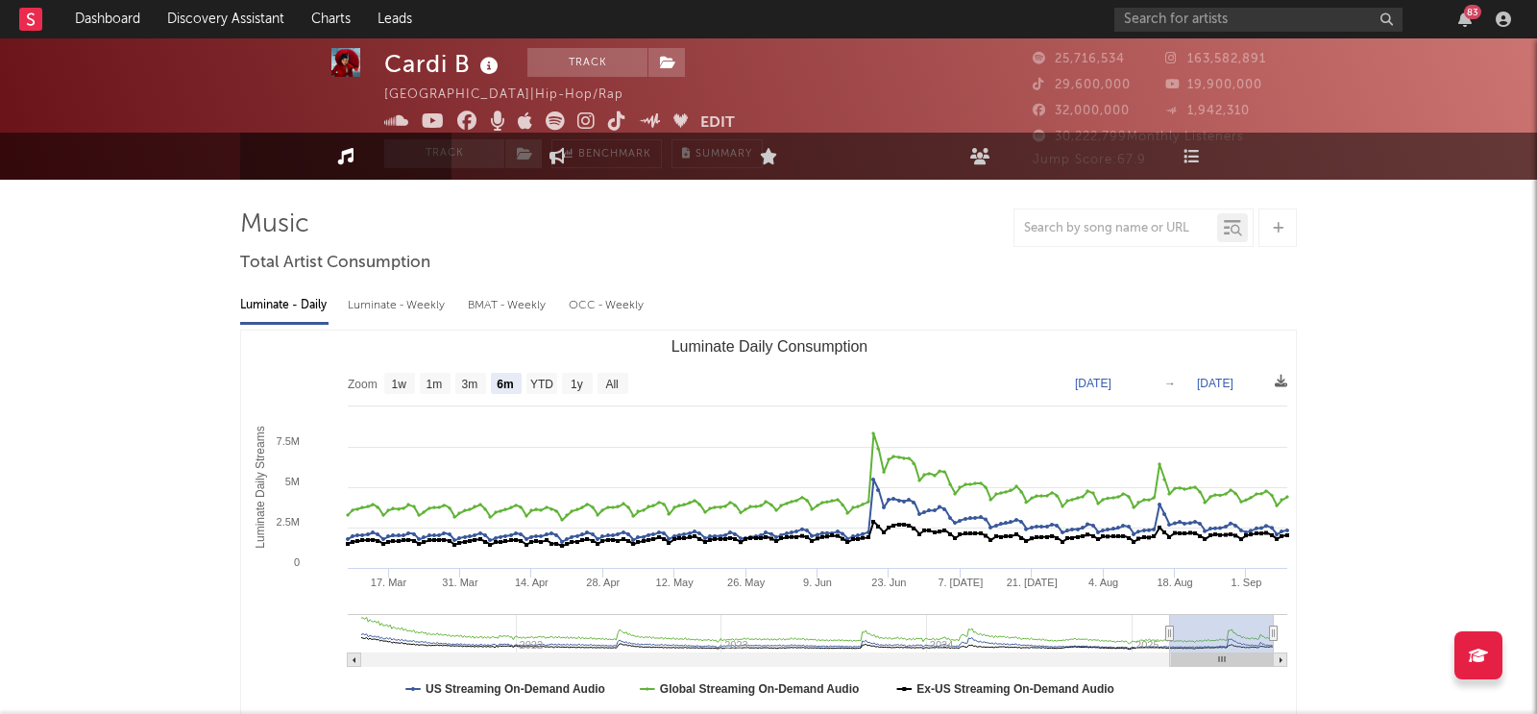
scroll to position [13, 0]
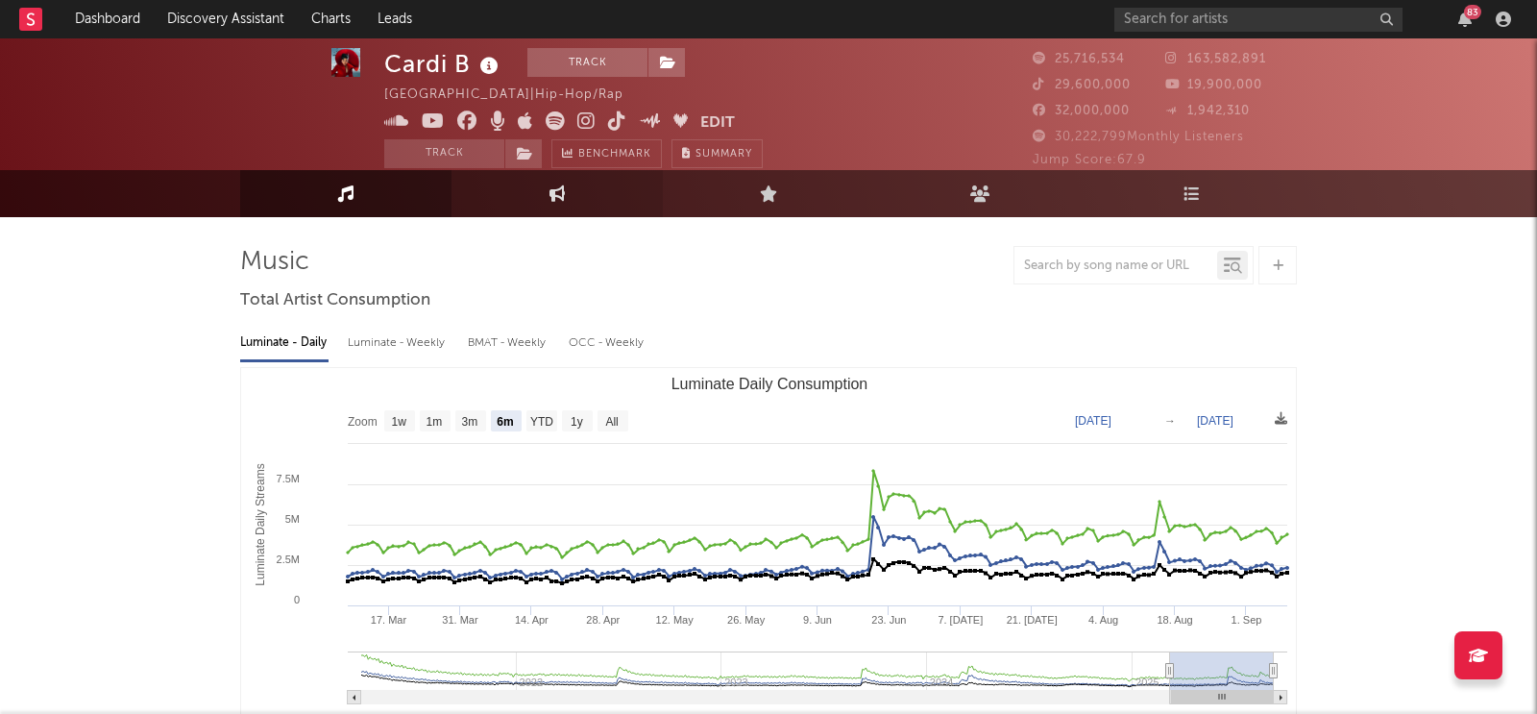
click at [542, 179] on link "Engagement" at bounding box center [556, 193] width 211 height 47
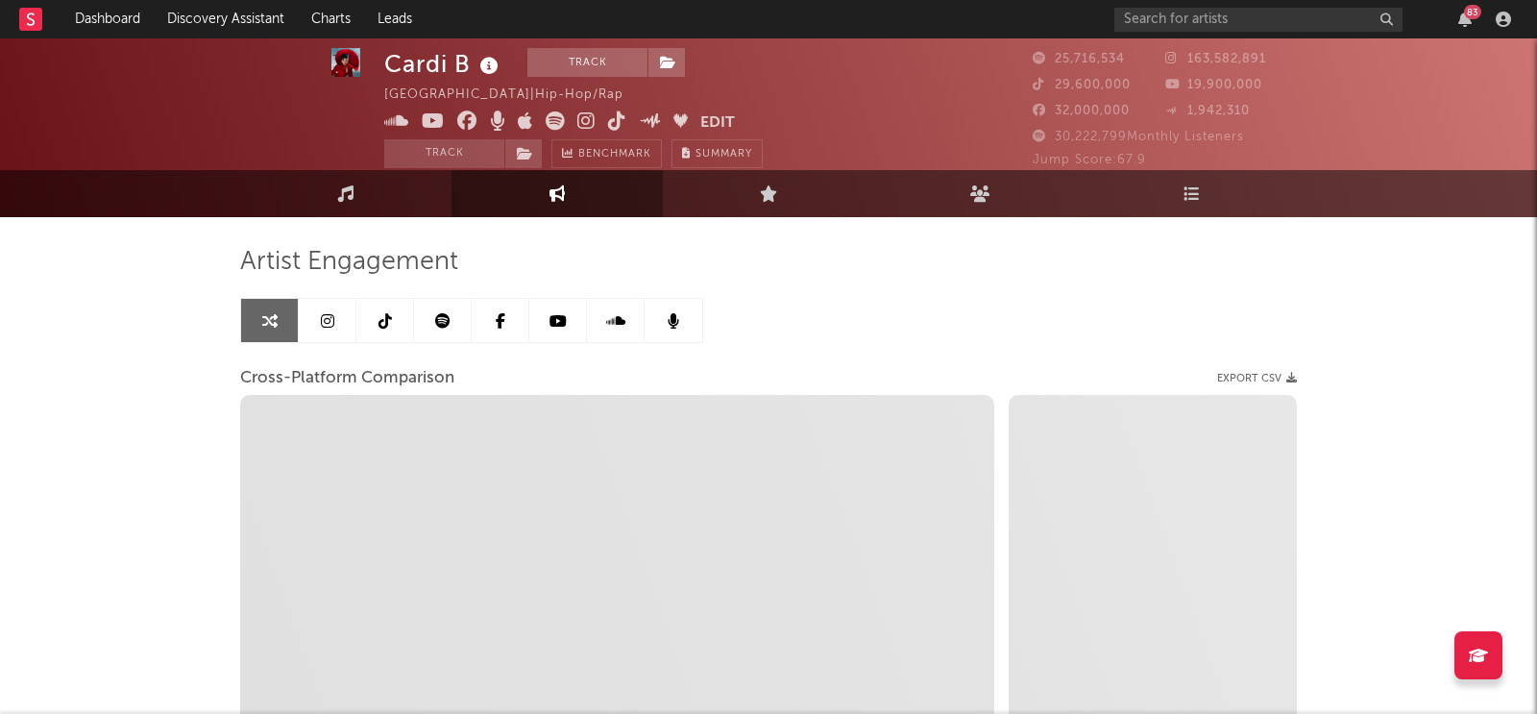
select select "1w"
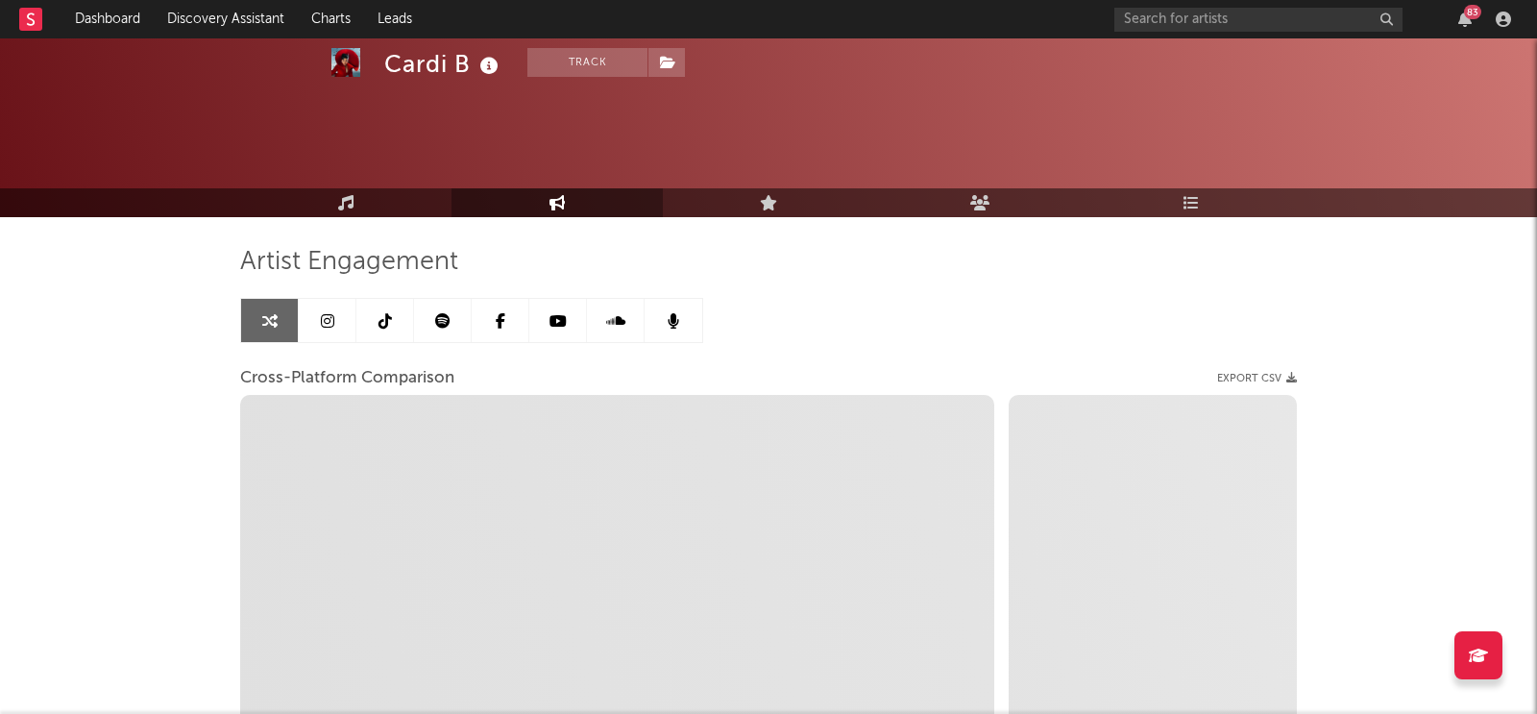
scroll to position [204, 0]
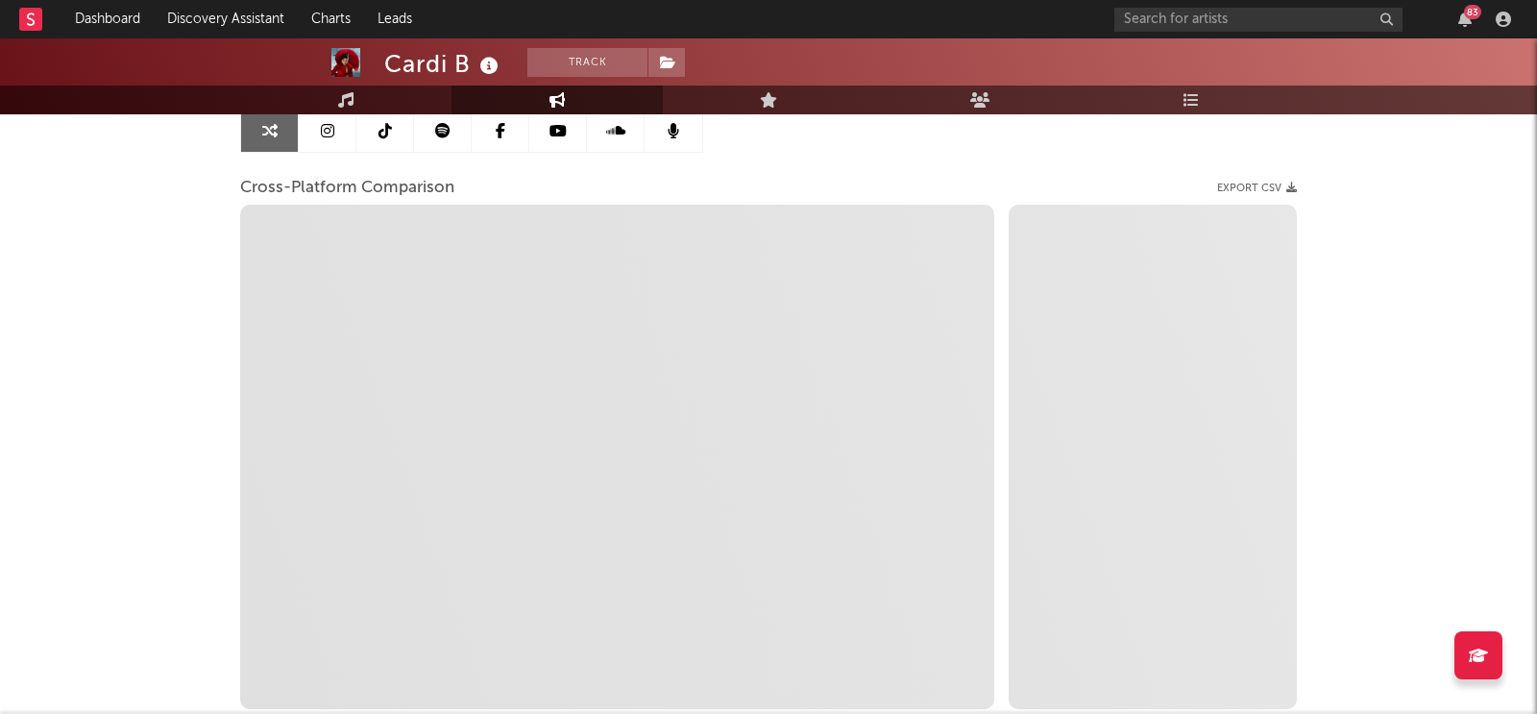
select select "1m"
